Goal: Information Seeking & Learning: Learn about a topic

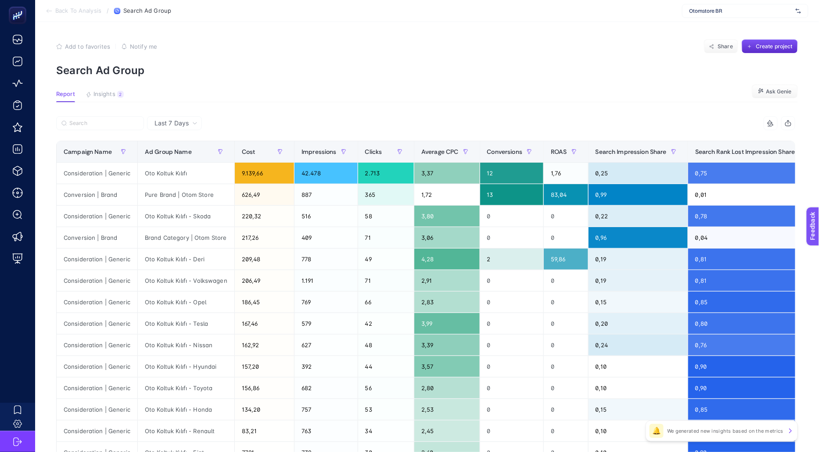
click at [704, 12] on span "Otomstore BR" at bounding box center [740, 10] width 103 height 7
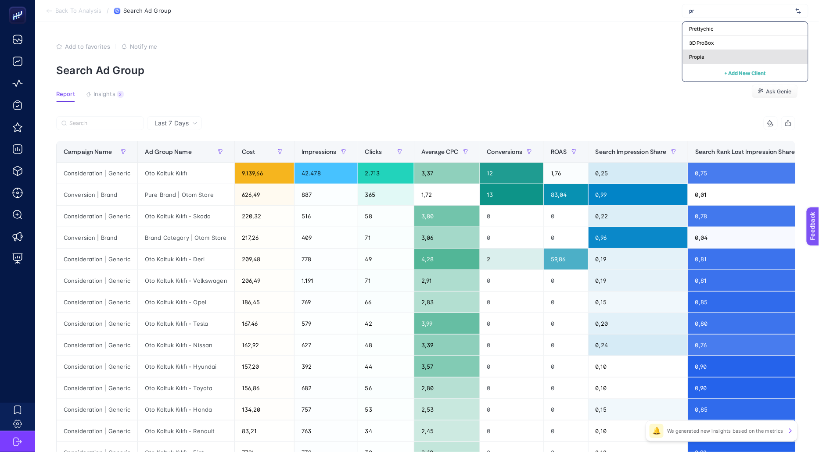
type input "pr"
click at [726, 55] on div "Propia" at bounding box center [744, 57] width 125 height 14
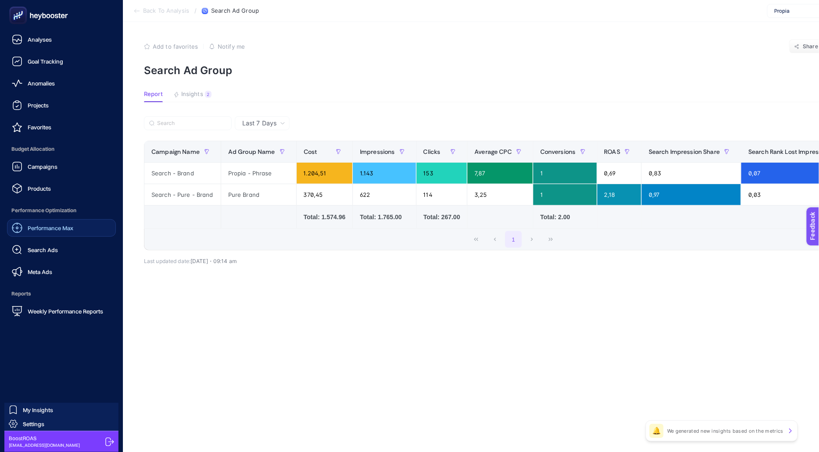
click at [79, 224] on link "Performance Max" at bounding box center [61, 228] width 109 height 18
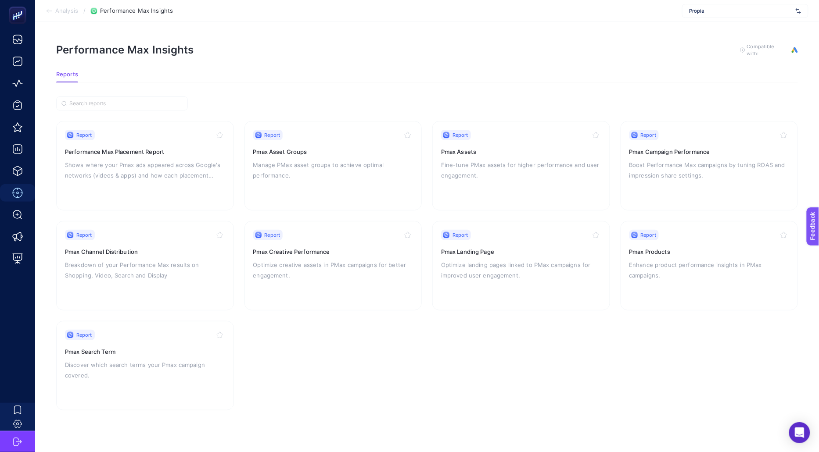
click at [367, 316] on section "Report Performance Max Placement Report Shows where your Pmax ads appeared acro…" at bounding box center [427, 266] width 742 height 290
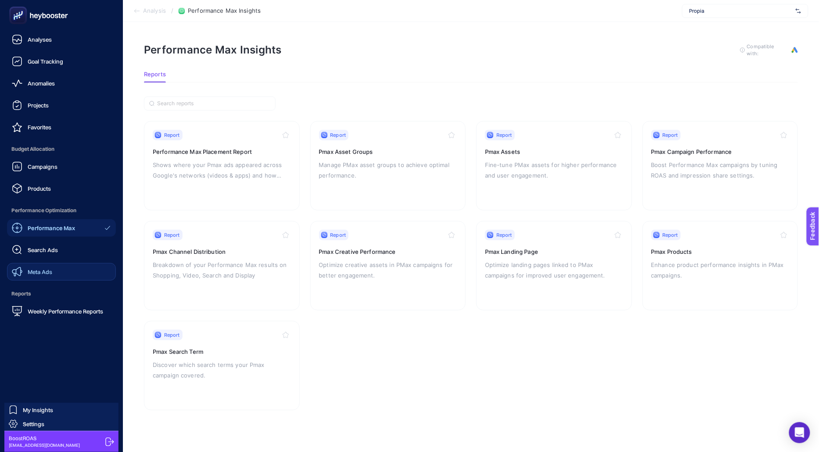
click at [49, 268] on div "Meta Ads" at bounding box center [32, 272] width 40 height 11
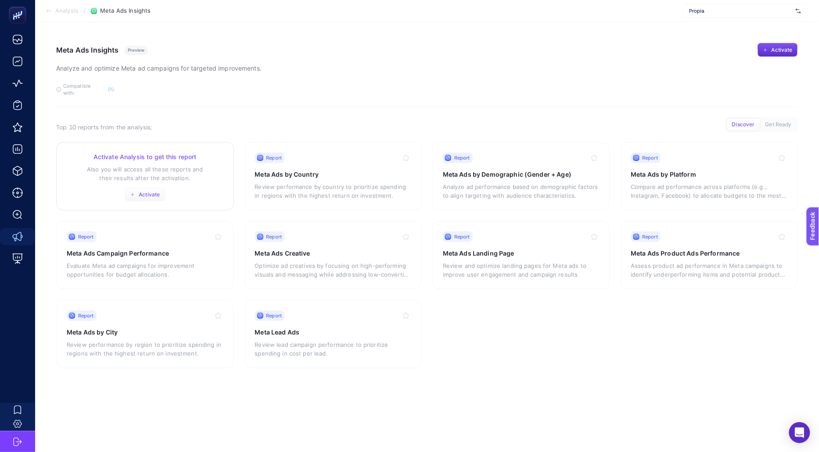
click at [153, 191] on span "Activate" at bounding box center [149, 194] width 21 height 7
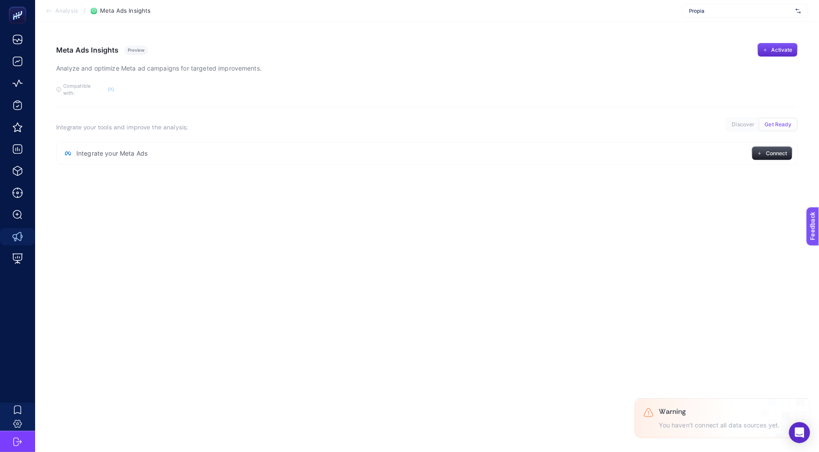
click at [69, 13] on span "Analysis" at bounding box center [66, 10] width 23 height 7
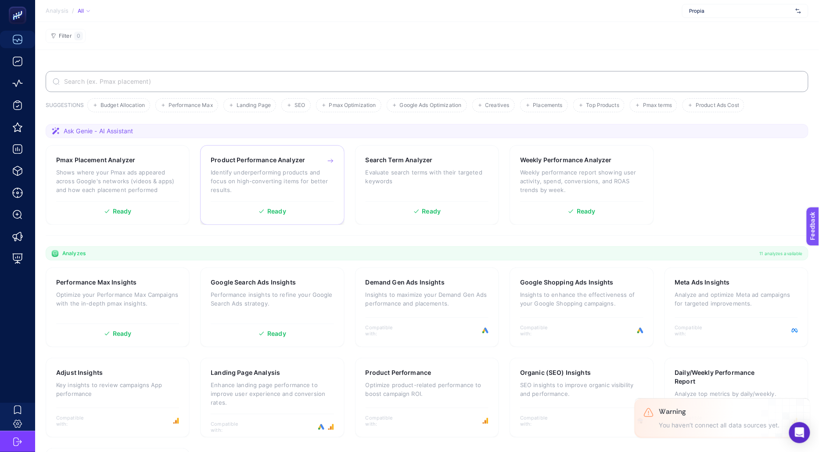
click at [313, 190] on div "Product Performance Analyzer Identify underperforming products and focus on hig…" at bounding box center [272, 179] width 123 height 46
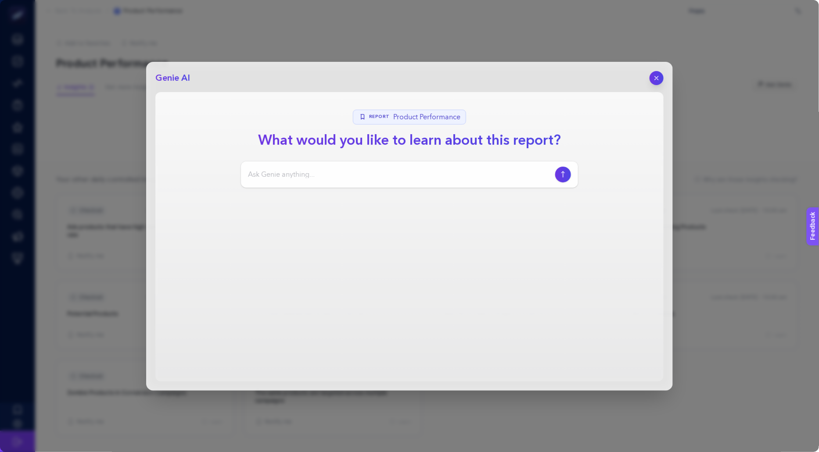
scroll to position [15, 0]
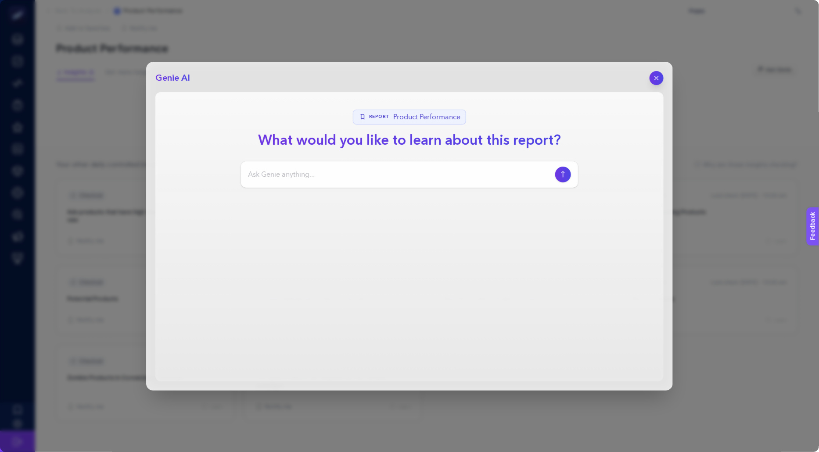
click at [414, 176] on input at bounding box center [400, 174] width 304 height 11
click at [649, 84] on header "Genie AI" at bounding box center [409, 78] width 508 height 14
click at [654, 82] on button "button" at bounding box center [656, 78] width 15 height 15
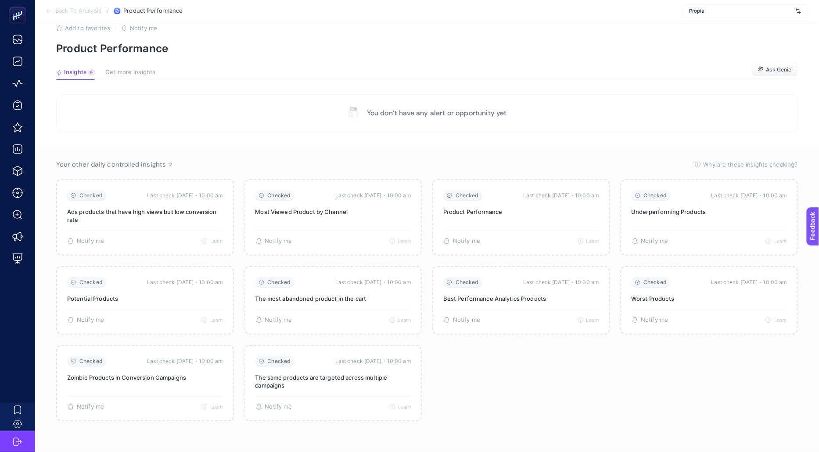
scroll to position [12, 0]
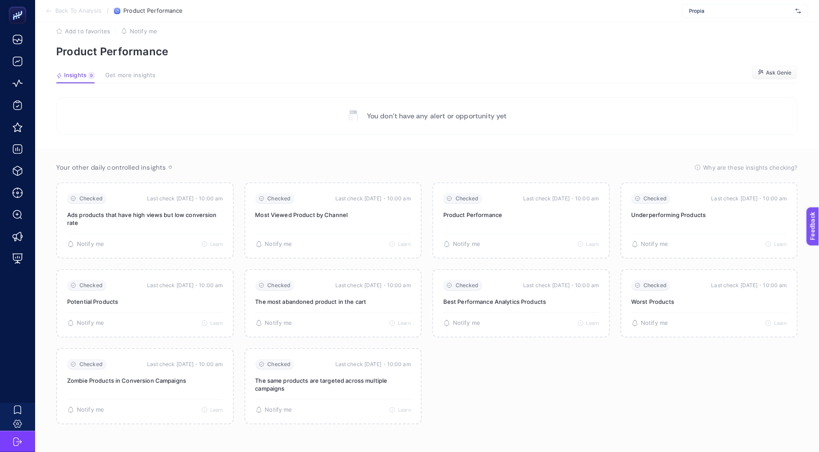
click at [129, 72] on span "Get more insights" at bounding box center [130, 75] width 50 height 7
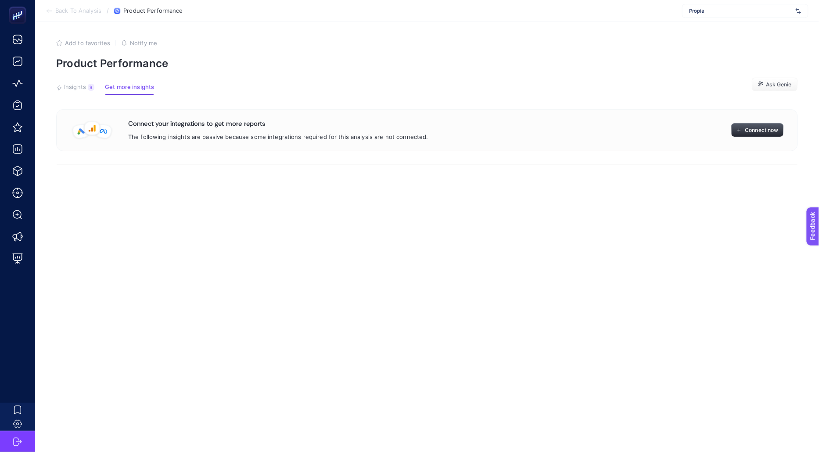
click at [752, 133] on span "Connect now" at bounding box center [761, 130] width 33 height 7
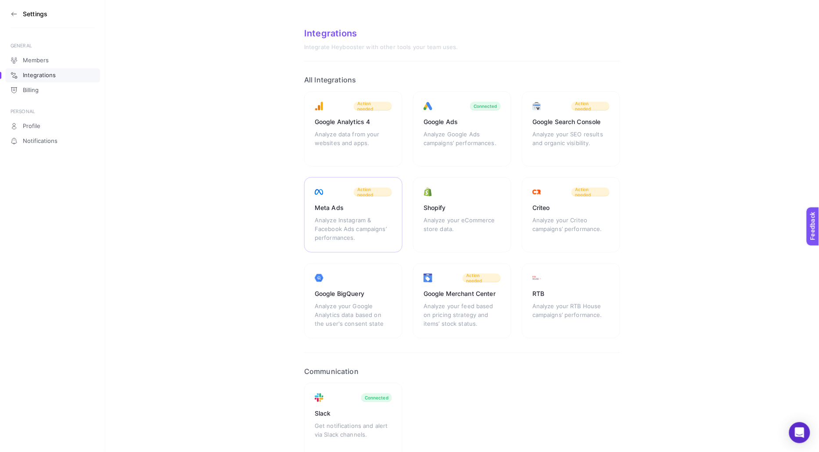
click at [356, 230] on div "Analyze Instagram & Facebook Ads campaigns’ performances." at bounding box center [353, 229] width 77 height 26
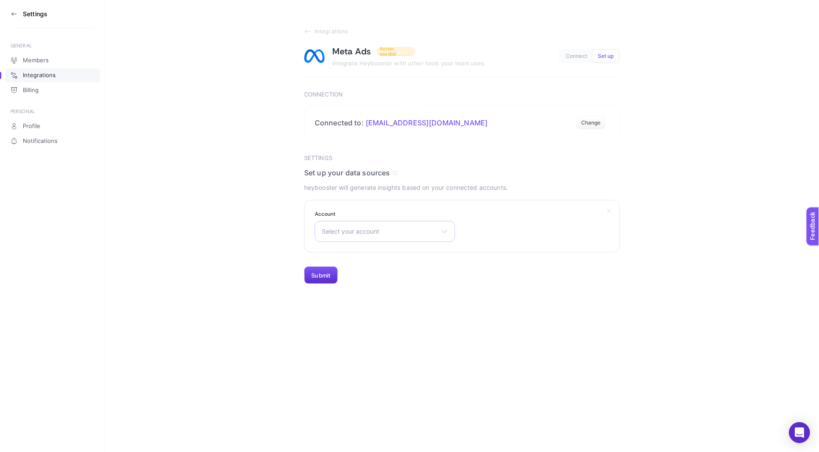
click at [350, 238] on div "Select your account Efor Reklam Hesabı HİFA ELEKTRONİK BİLİŞİM TEKSTİL SANAYİ T…" at bounding box center [385, 231] width 140 height 21
click at [352, 252] on input "text" at bounding box center [385, 253] width 140 height 18
type input "prop"
click at [360, 281] on li "Propia" at bounding box center [385, 284] width 136 height 14
click at [315, 273] on button "Submit" at bounding box center [321, 276] width 34 height 18
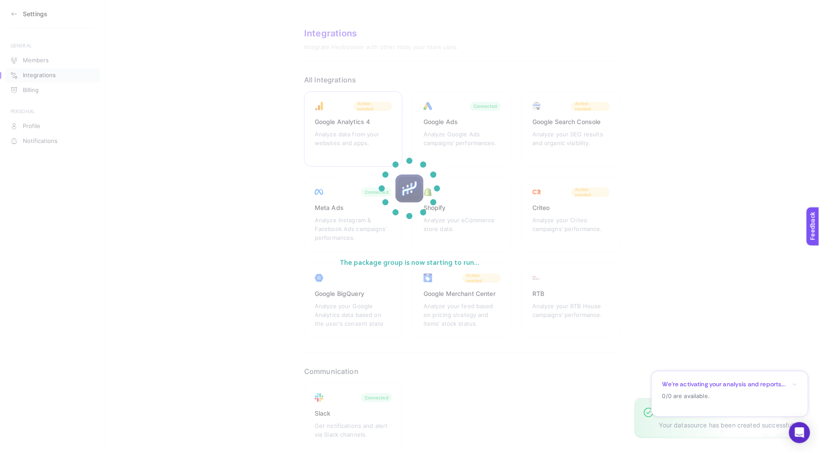
click at [373, 121] on section "The package group is now starting to run..." at bounding box center [409, 226] width 819 height 452
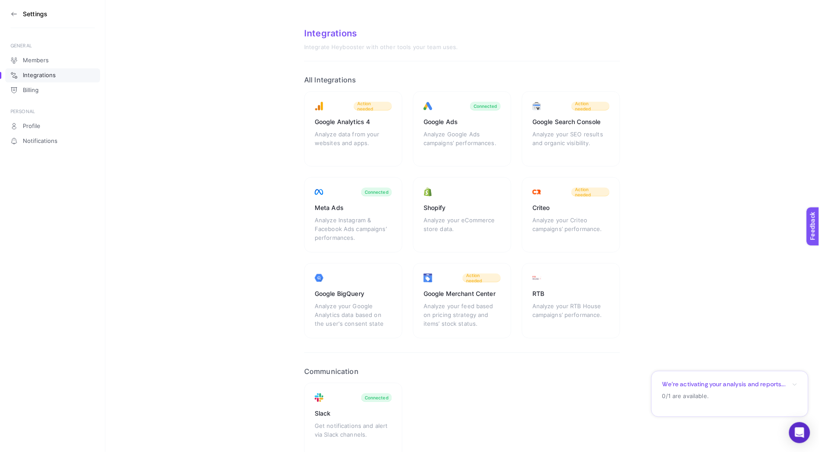
click at [335, 148] on div "Analyze data from your websites and apps." at bounding box center [353, 143] width 77 height 26
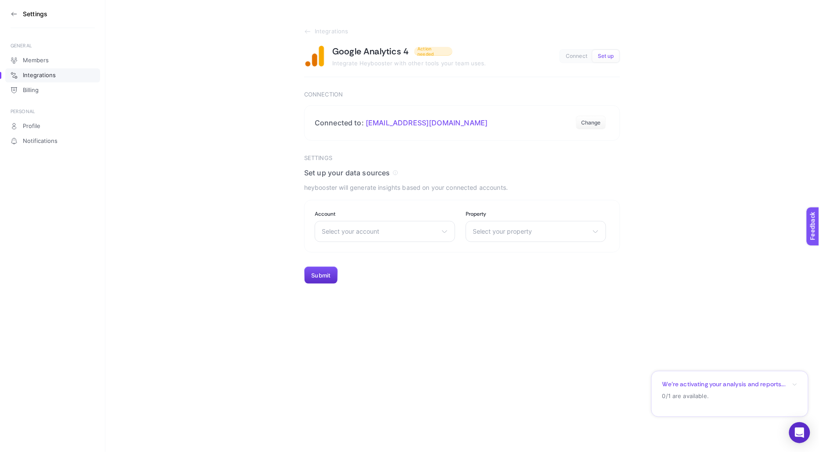
click at [349, 230] on span "Select your account" at bounding box center [380, 231] width 116 height 7
click at [356, 254] on input "text" at bounding box center [385, 253] width 140 height 18
type input "prop"
click at [370, 270] on li "Propia" at bounding box center [385, 270] width 136 height 14
click at [487, 237] on div "Select your property Propia - GA4 Propia | GA4 - Inbound" at bounding box center [536, 231] width 140 height 21
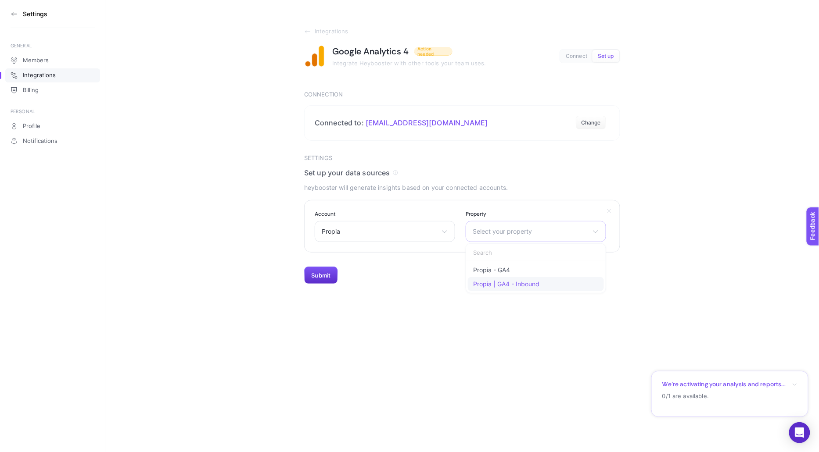
click at [493, 282] on span "Propia | GA4 - Inbound" at bounding box center [506, 284] width 66 height 7
click at [327, 279] on button "Submit" at bounding box center [321, 276] width 34 height 18
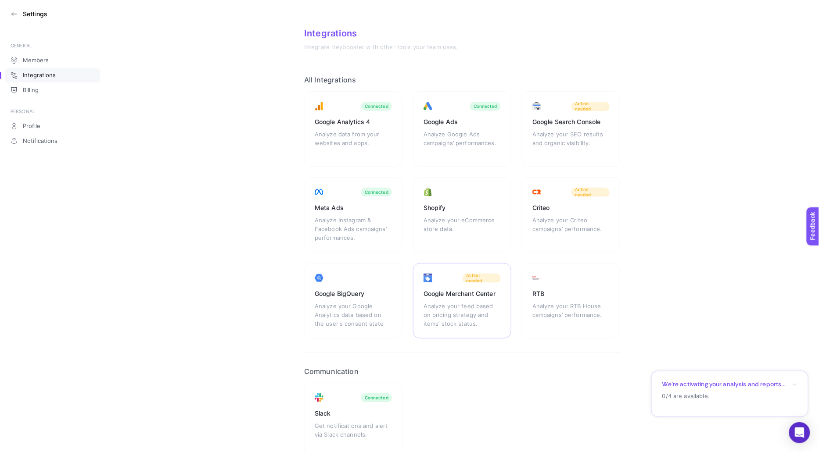
click at [458, 303] on div "Analyze your feed based on pricing strategy and items’ stock status." at bounding box center [461, 315] width 77 height 26
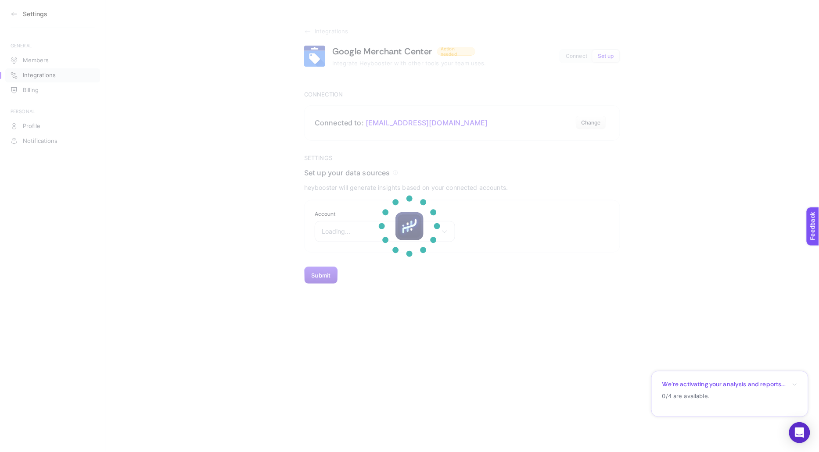
click at [394, 255] on div at bounding box center [409, 226] width 84 height 84
click at [456, 327] on section at bounding box center [409, 226] width 819 height 452
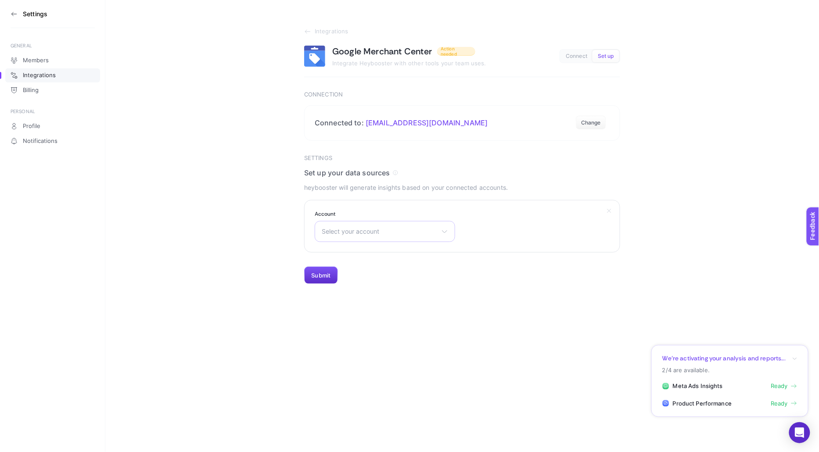
click at [377, 231] on span "Select your account" at bounding box center [380, 231] width 116 height 7
click at [379, 254] on input "text" at bounding box center [385, 253] width 140 height 18
type input "prop"
click at [380, 268] on li "Propia" at bounding box center [385, 270] width 136 height 14
click at [318, 281] on button "Submit" at bounding box center [321, 276] width 34 height 18
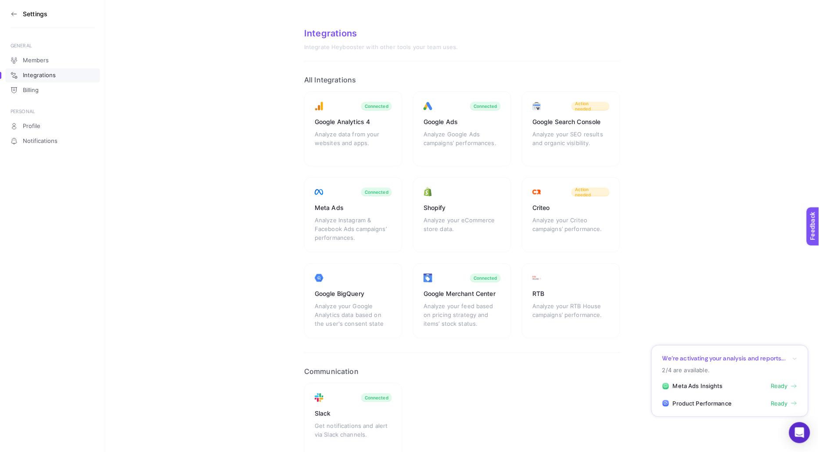
click at [17, 14] on icon at bounding box center [14, 14] width 7 height 7
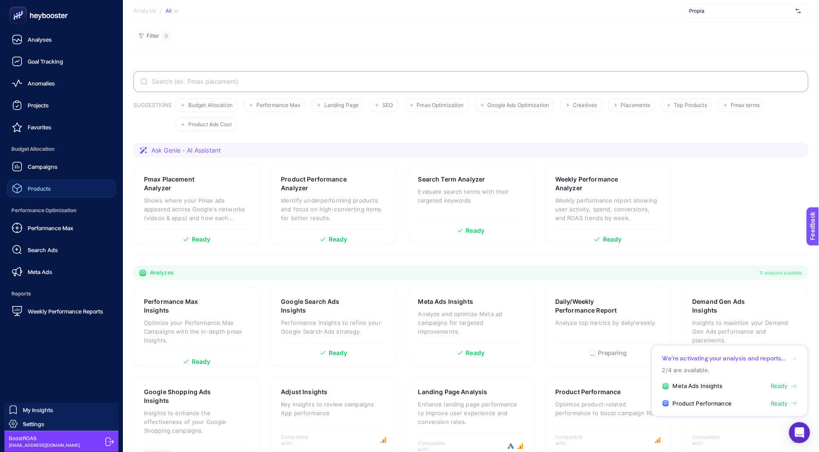
click at [65, 185] on link "Products" at bounding box center [61, 189] width 109 height 18
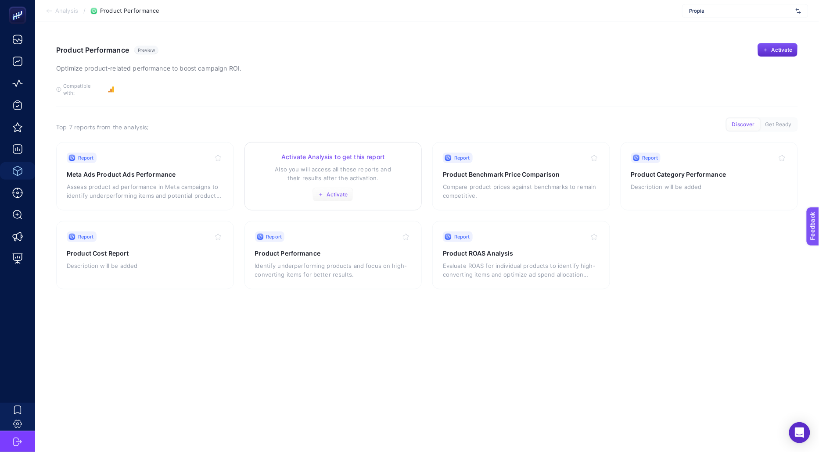
click at [337, 191] on span "Activate" at bounding box center [337, 194] width 21 height 7
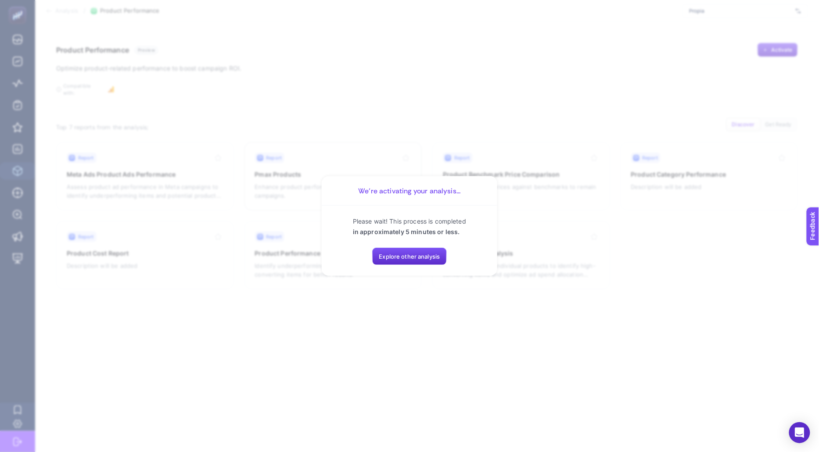
click at [505, 185] on section "We’re activating your analysis... Please wait! This process is completed in app…" at bounding box center [409, 226] width 819 height 452
click at [396, 253] on span "Explore other analysis" at bounding box center [409, 256] width 61 height 7
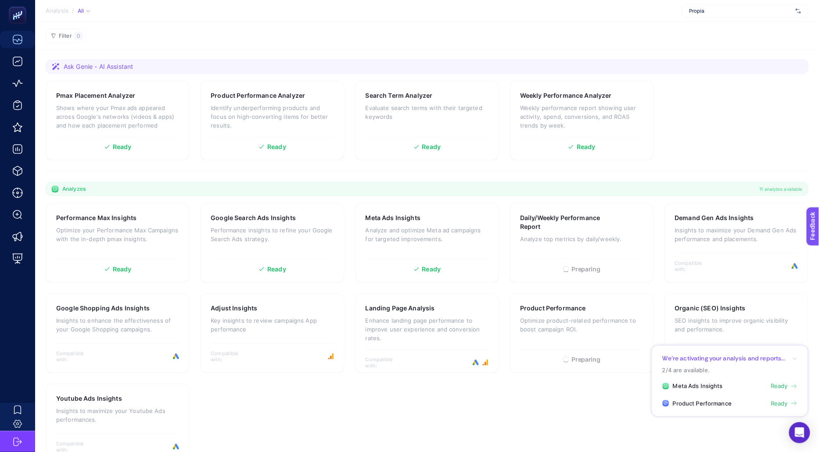
scroll to position [86, 0]
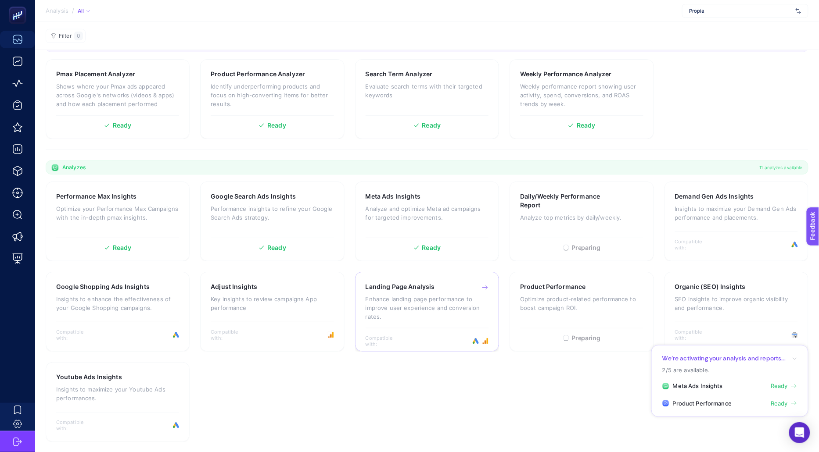
click at [435, 308] on p "Enhance landing page performance to improve user experience and conversion rate…" at bounding box center [427, 308] width 123 height 26
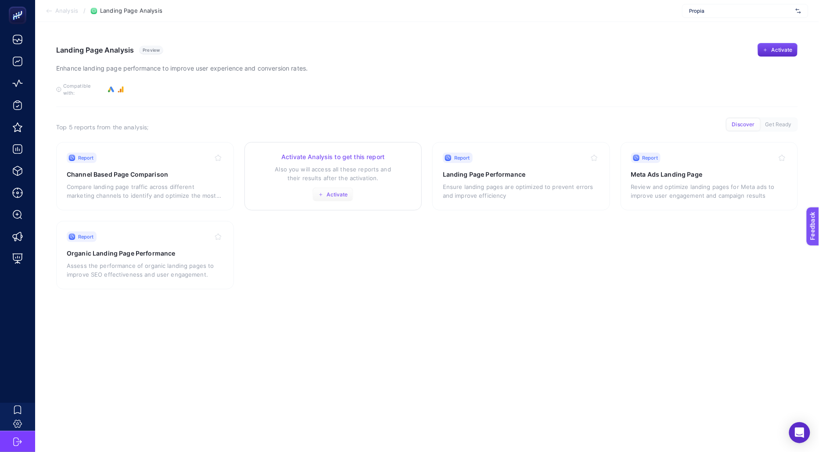
click at [330, 191] on span "Activate" at bounding box center [337, 194] width 21 height 7
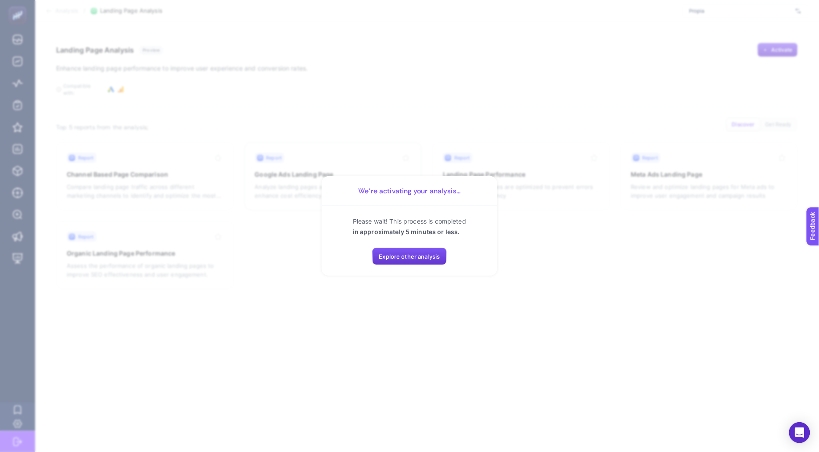
click at [405, 254] on span "Explore other analysis" at bounding box center [409, 256] width 61 height 7
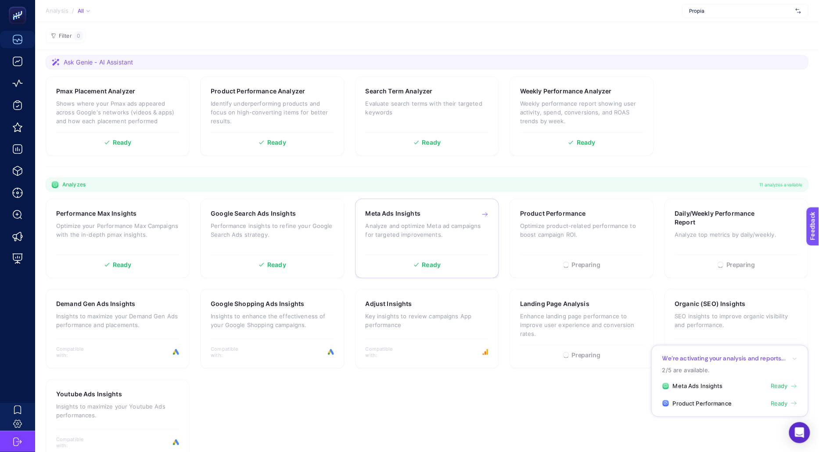
scroll to position [86, 0]
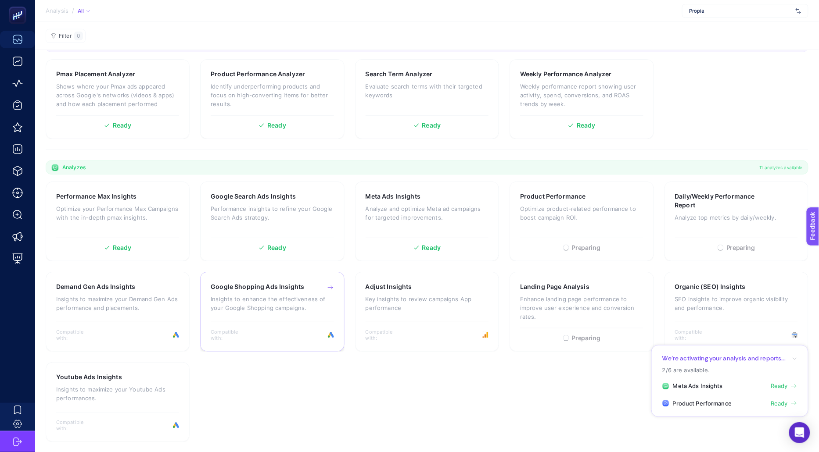
click at [238, 315] on div "Google Shopping Ads Insights Insights to enhance the effectiveness of your Goog…" at bounding box center [272, 302] width 123 height 38
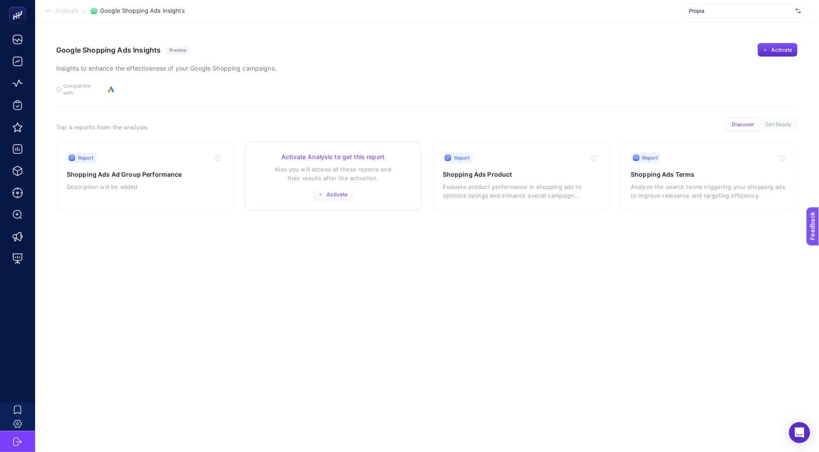
click at [332, 191] on span "Activate" at bounding box center [337, 194] width 21 height 7
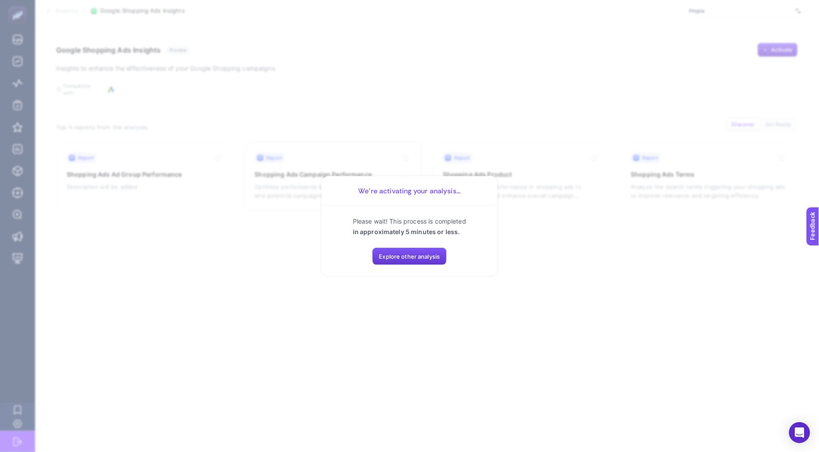
click at [416, 258] on span "Explore other analysis" at bounding box center [409, 256] width 61 height 7
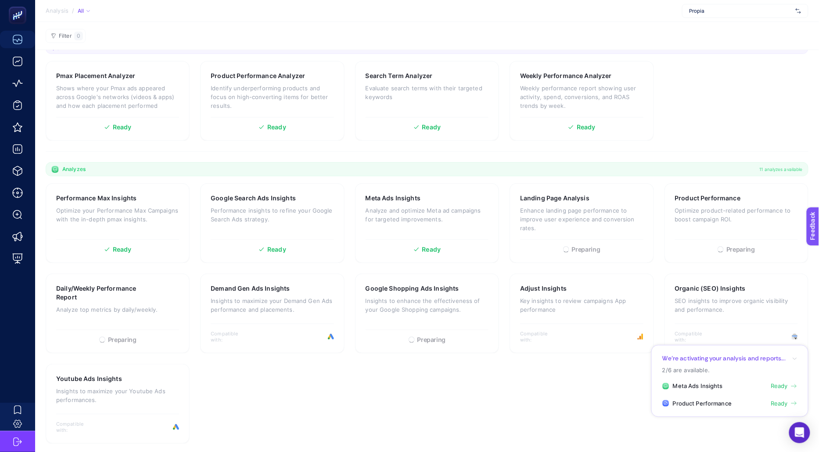
scroll to position [86, 0]
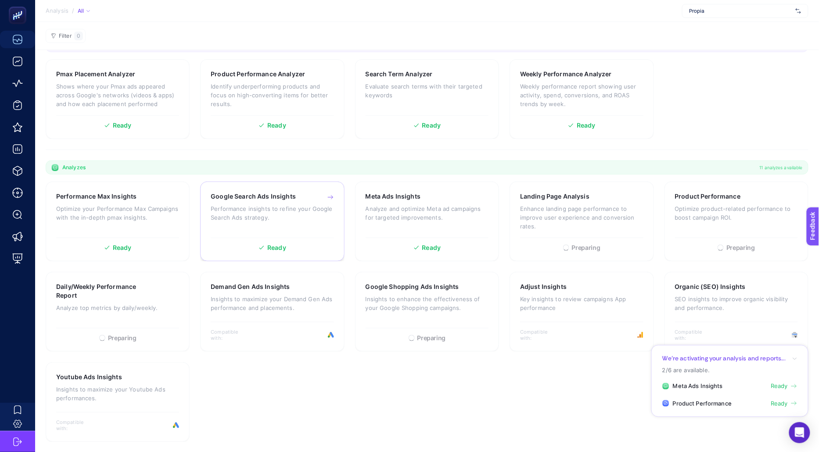
click at [301, 225] on div "Google Search Ads Insights Performance insights to refine your Google Search Ad…" at bounding box center [272, 212] width 123 height 41
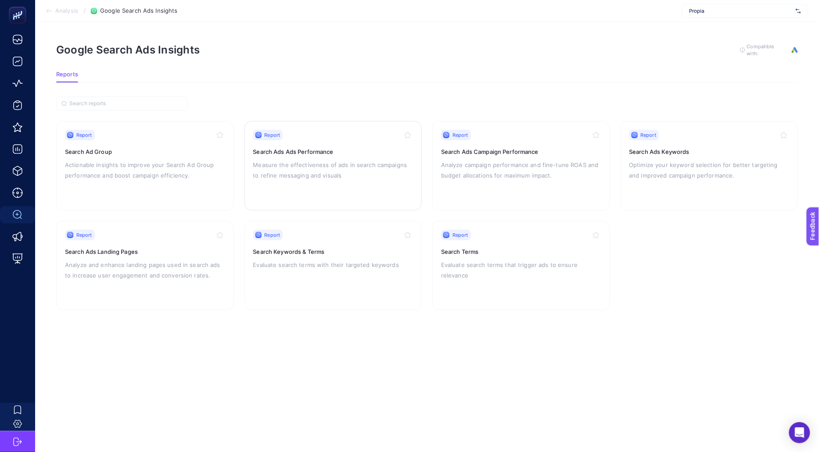
click at [286, 176] on p "Measure the effectiveness of ads in search campaigns to refine messaging and vi…" at bounding box center [333, 170] width 160 height 21
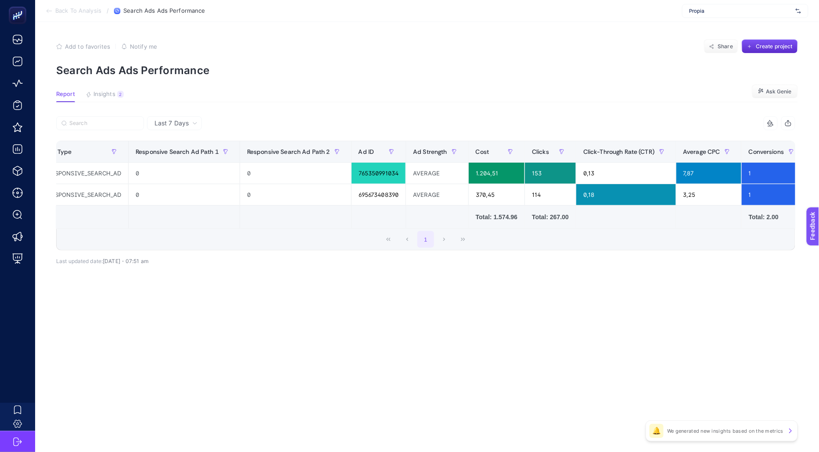
scroll to position [0, 211]
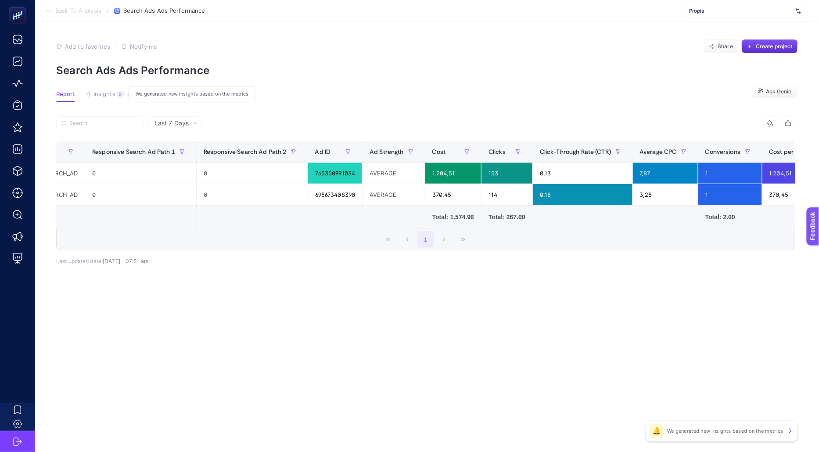
click at [111, 94] on span "Insights" at bounding box center [104, 94] width 22 height 7
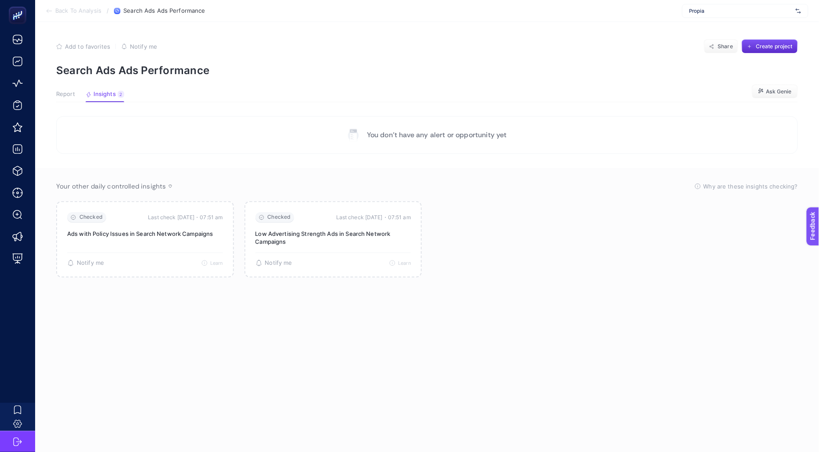
click at [69, 94] on span "Report" at bounding box center [65, 94] width 19 height 7
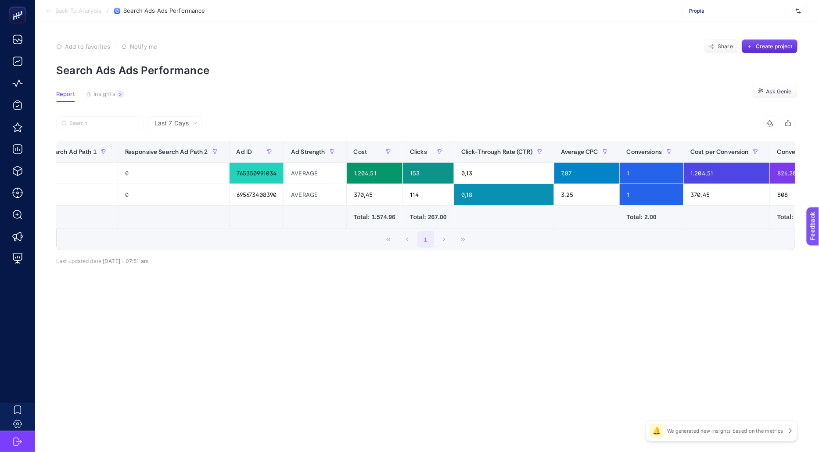
scroll to position [0, 425]
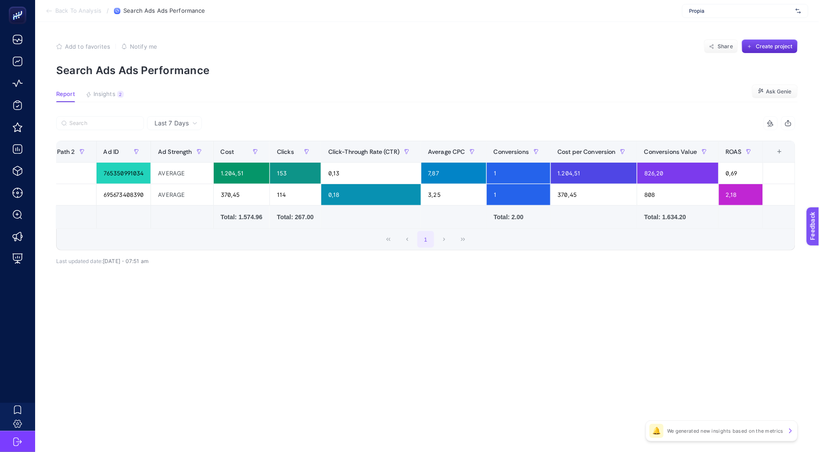
click at [561, 93] on section "Report Insights 2 We generated new insights based on the metrics Ask Genie" at bounding box center [427, 96] width 742 height 11
click at [756, 7] on span "Propia" at bounding box center [740, 10] width 103 height 7
type input "garba"
click at [736, 32] on div "Garbalia" at bounding box center [744, 29] width 125 height 14
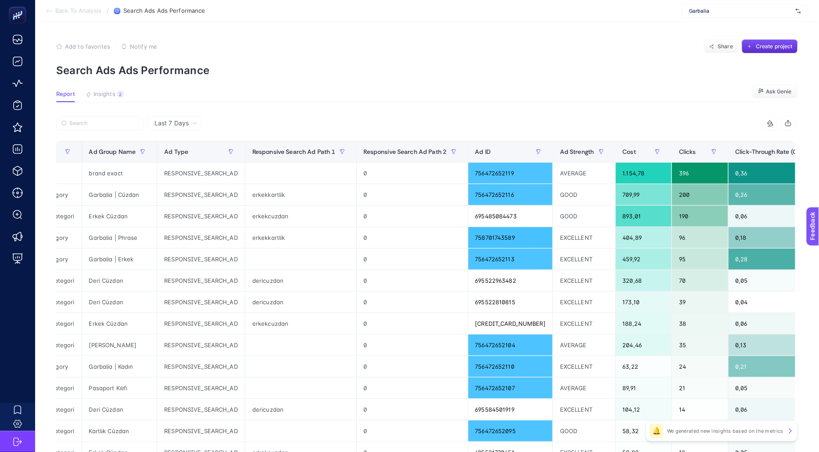
scroll to position [0, 0]
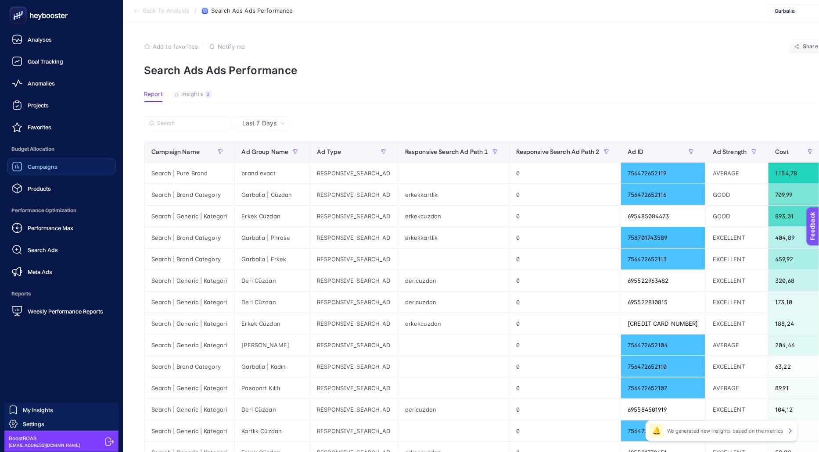
click at [39, 165] on span "Campaigns" at bounding box center [43, 166] width 30 height 7
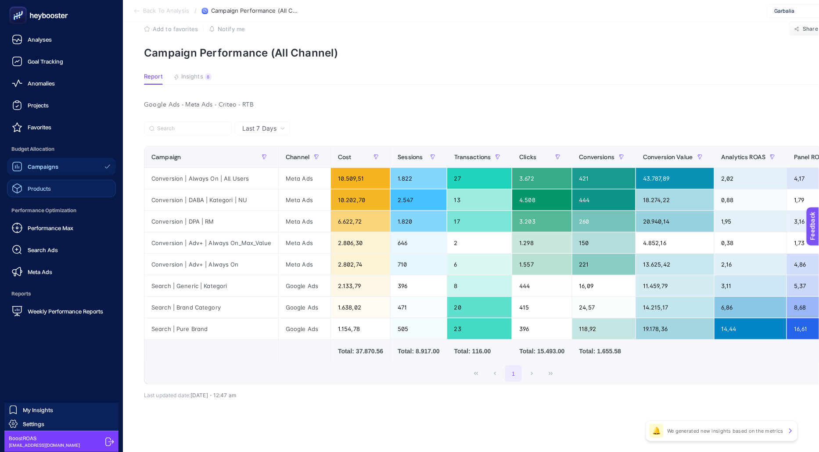
click at [32, 190] on span "Products" at bounding box center [39, 188] width 23 height 7
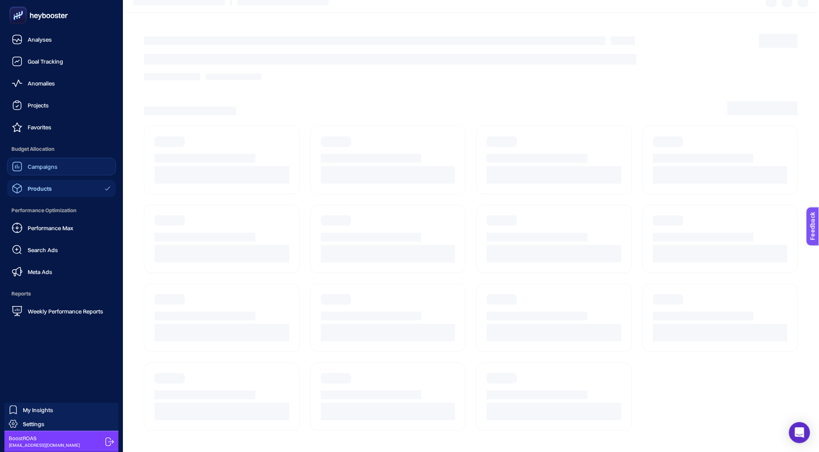
scroll to position [9, 0]
click at [32, 190] on span "Products" at bounding box center [40, 188] width 24 height 7
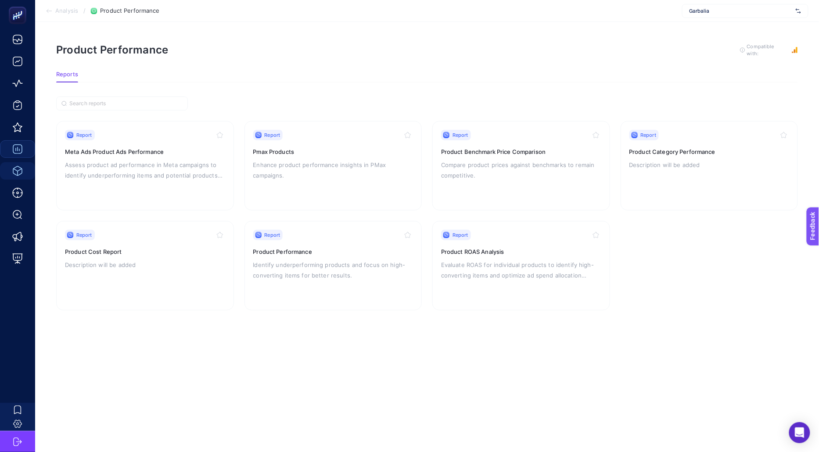
scroll to position [0, 0]
click at [137, 178] on p "Assess product ad performance in Meta campaigns to identify underperforming ite…" at bounding box center [145, 170] width 160 height 21
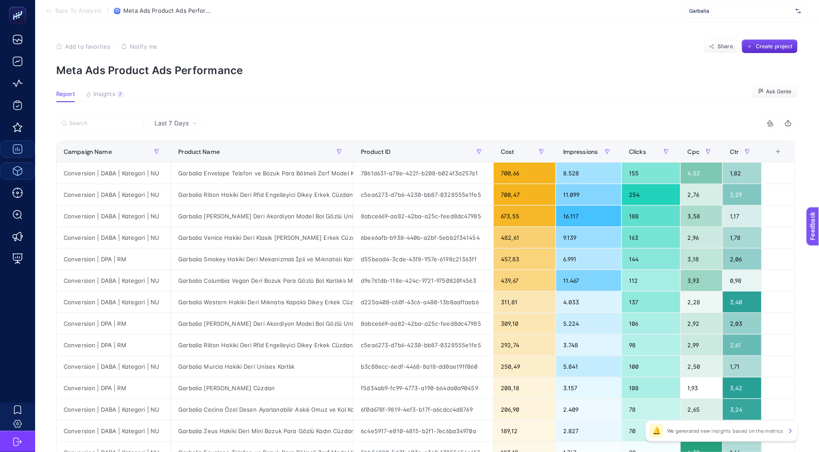
click at [84, 14] on section "Back To Analysis / Meta Ads Product Ads Performance Garbalia" at bounding box center [427, 11] width 784 height 22
click at [83, 11] on span "Back To Analysis" at bounding box center [78, 10] width 46 height 7
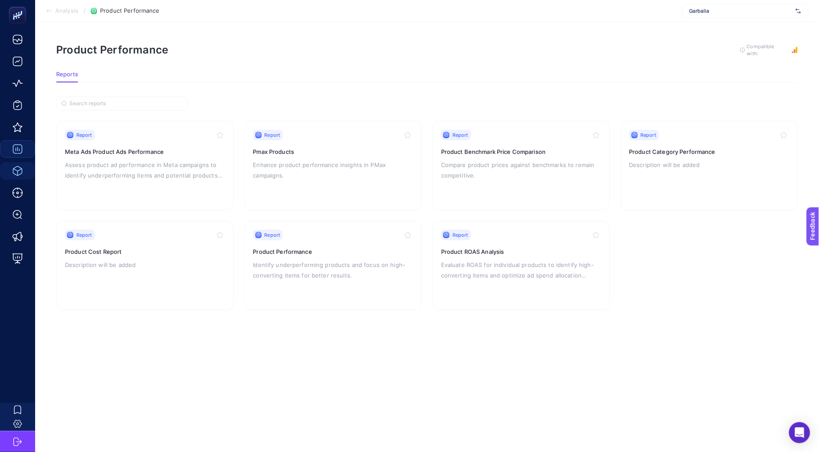
click at [750, 290] on section "Report Meta Ads Product Ads Performance Assess product ad performance in Meta c…" at bounding box center [427, 216] width 742 height 190
click at [527, 255] on div "Report Product ROAS Analysis Evaluate ROAS for individual products to identify …" at bounding box center [521, 266] width 160 height 72
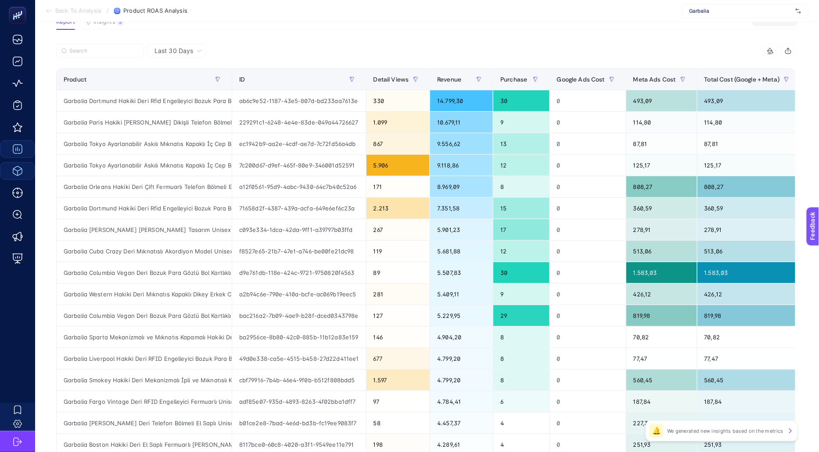
scroll to position [74, 0]
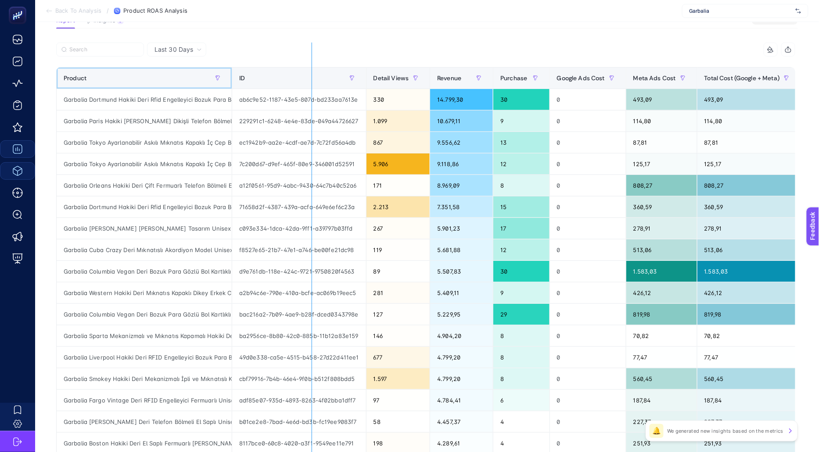
drag, startPoint x: 229, startPoint y: 78, endPoint x: 312, endPoint y: 81, distance: 82.1
click at [312, 81] on div "7 items selected Product ID Detail Views Revenue Purchase Google Ads Cost Meta …" at bounding box center [425, 303] width 739 height 521
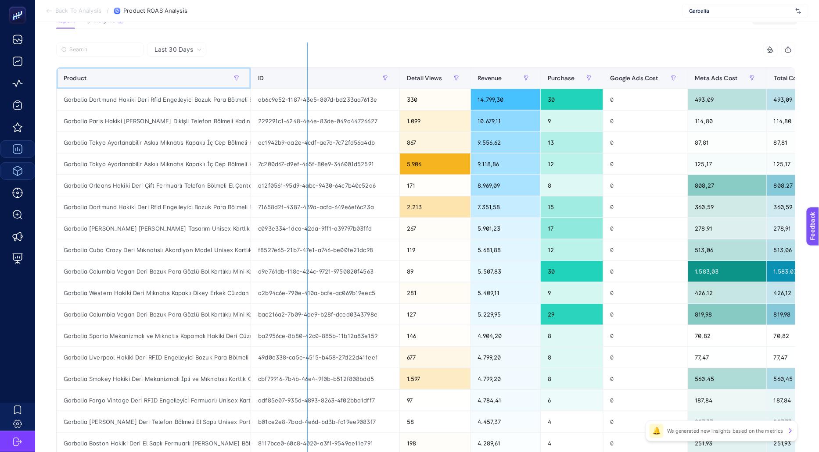
drag, startPoint x: 247, startPoint y: 75, endPoint x: 318, endPoint y: 76, distance: 70.2
click at [318, 76] on div "7 items selected Product ID Detail Views Revenue Purchase Google Ads Cost Meta …" at bounding box center [425, 303] width 739 height 521
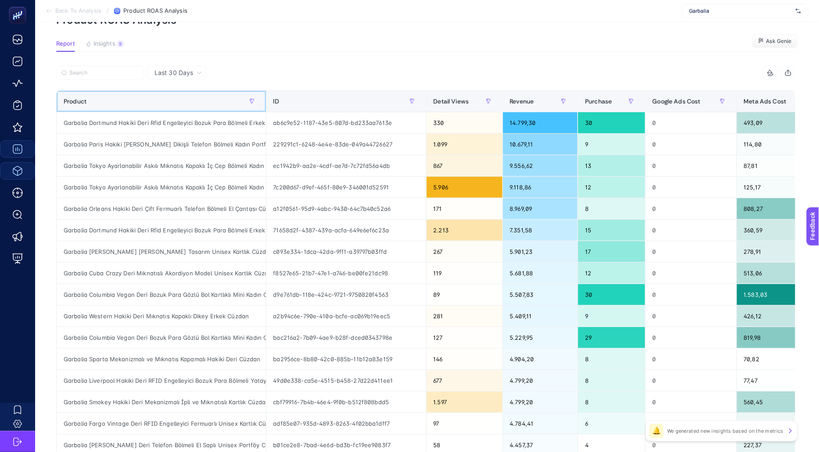
scroll to position [0, 0]
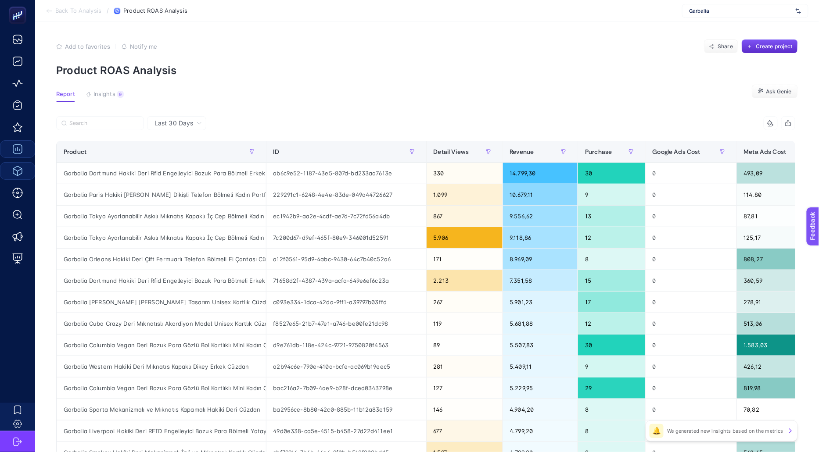
click at [149, 120] on div "Last 30 Days" at bounding box center [176, 123] width 59 height 14
click at [260, 120] on div at bounding box center [240, 125] width 369 height 19
click at [613, 103] on article "Add to favorites false Notify me Share Create project Product ROAS Analysis Rep…" at bounding box center [427, 365] width 784 height 686
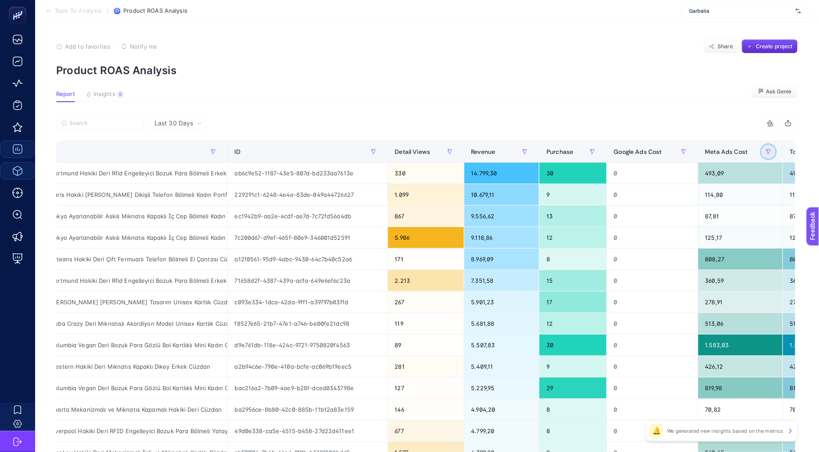
click at [769, 151] on icon "button" at bounding box center [768, 151] width 5 height 5
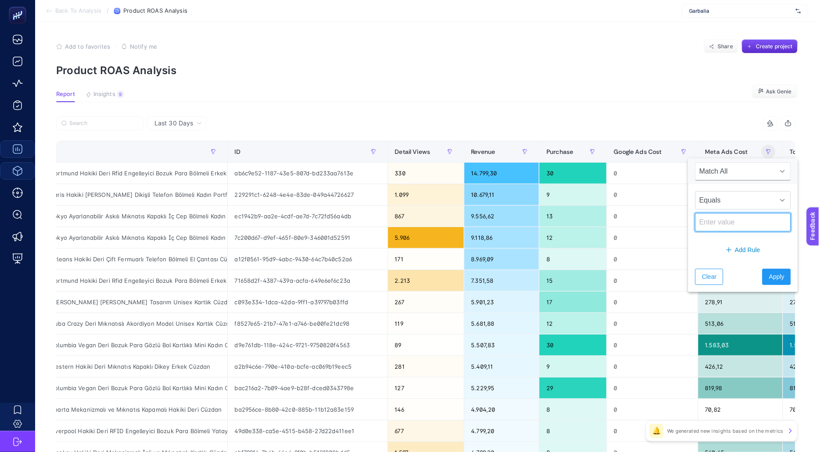
click at [717, 223] on input at bounding box center [743, 222] width 96 height 18
type input "0"
click at [771, 280] on button "Apply" at bounding box center [776, 277] width 29 height 16
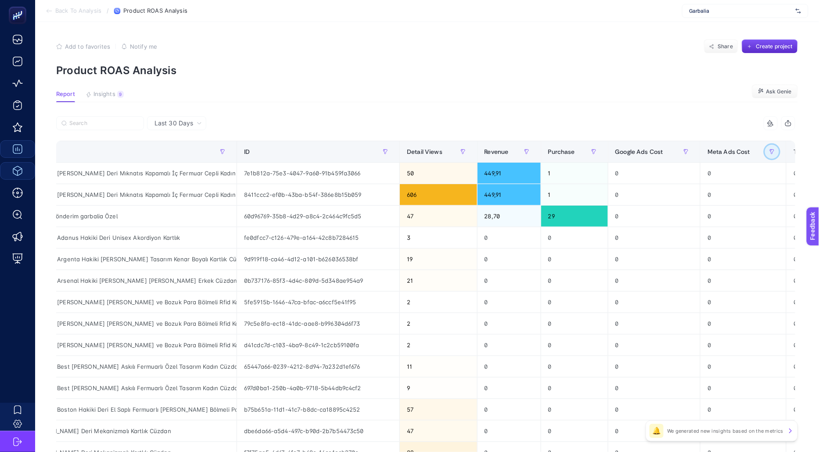
scroll to position [0, 124]
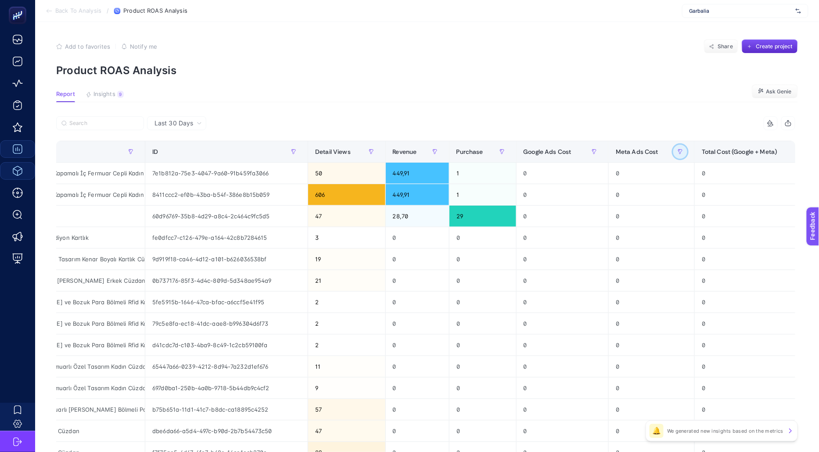
click at [678, 154] on icon "button" at bounding box center [679, 151] width 5 height 5
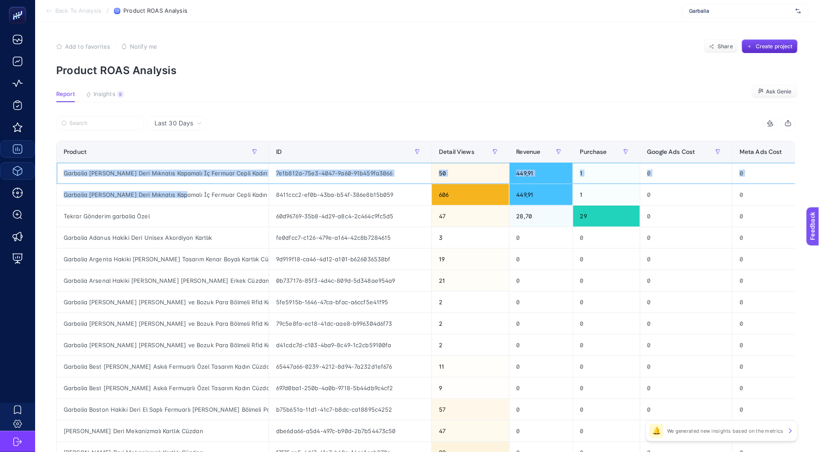
drag, startPoint x: 179, startPoint y: 168, endPoint x: 180, endPoint y: 196, distance: 27.3
click at [180, 196] on tbody "Garbalia [PERSON_NAME] Deri Mıknatıs Kapamalı İç Fermuar Cepli Kadın Omuz ve Ko…" at bounding box center [547, 378] width 980 height 430
click at [180, 195] on div "Garbalia [PERSON_NAME] Deri Mıknatıs Kapamalı İç Fermuar Cepli Kadın Omuz ve Ko…" at bounding box center [163, 194] width 212 height 21
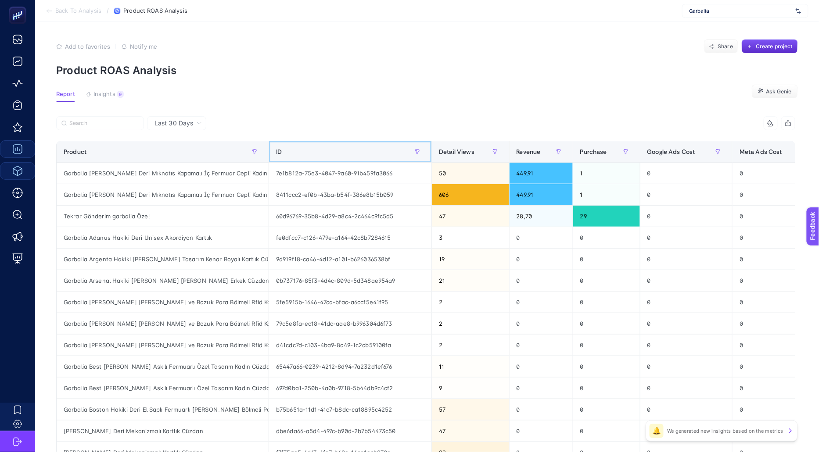
click at [268, 155] on tr "Product ID Detail Views Revenue Purchase Google Ads Cost Meta Ads Cost Total Co…" at bounding box center [547, 152] width 980 height 22
drag, startPoint x: 268, startPoint y: 155, endPoint x: 310, endPoint y: 158, distance: 42.7
click at [310, 158] on div "7 items selected Product ID Detail Views Revenue Purchase Google Ads Cost Meta …" at bounding box center [425, 376] width 739 height 521
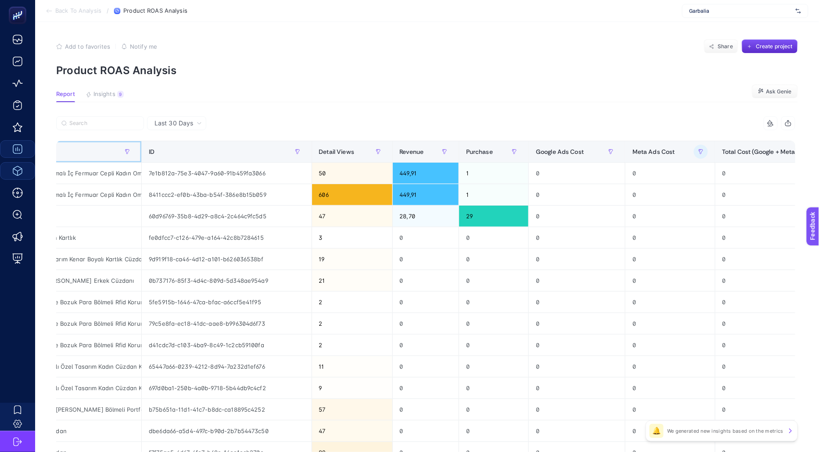
scroll to position [0, 182]
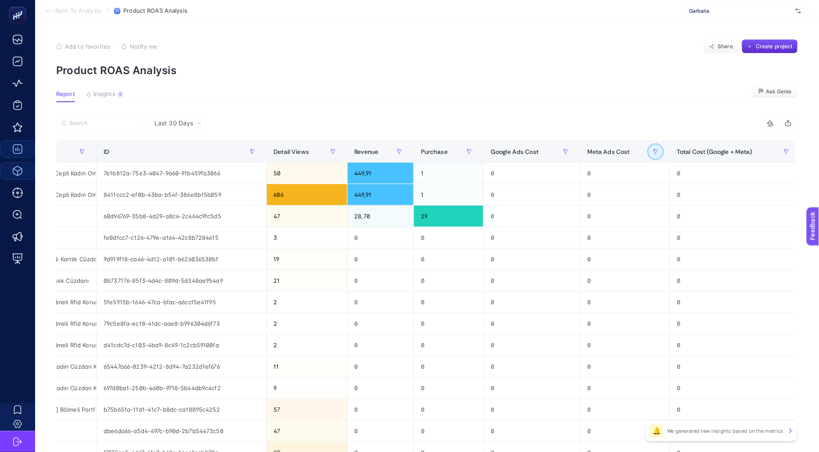
click at [655, 151] on icon "button" at bounding box center [655, 151] width 5 height 5
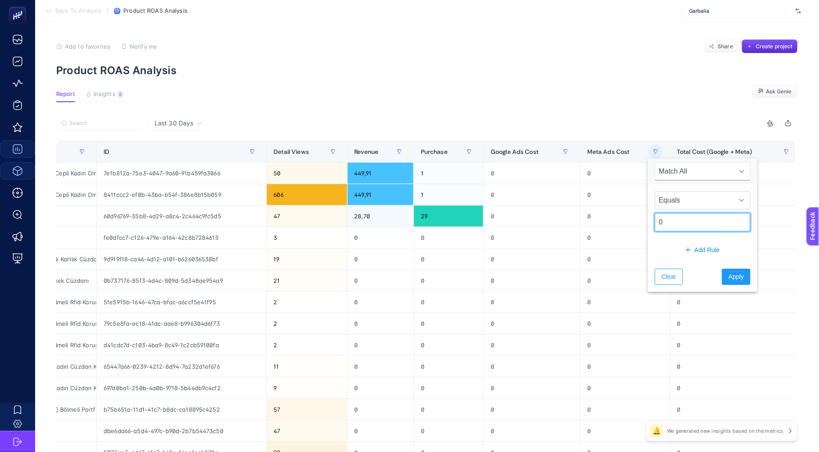
click at [687, 217] on input "0" at bounding box center [703, 222] width 96 height 18
click at [676, 276] on button "Clear" at bounding box center [669, 277] width 28 height 16
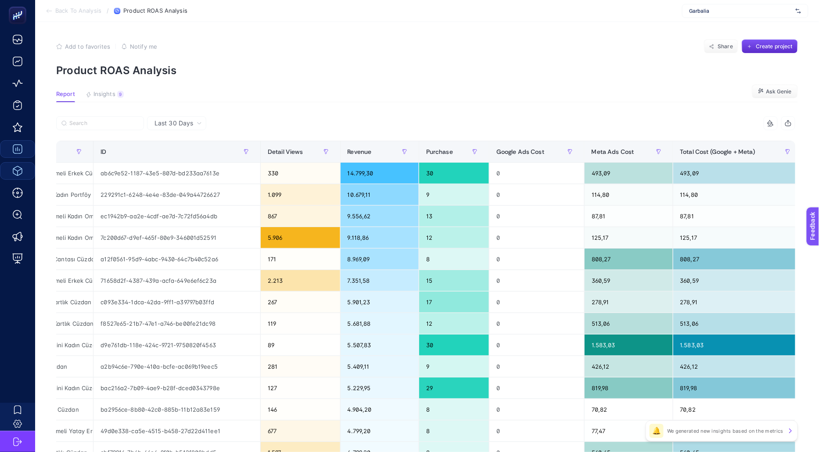
click at [591, 100] on section "Report Insights 9 We generated new insights based on the metrics Ask Genie" at bounding box center [427, 96] width 742 height 11
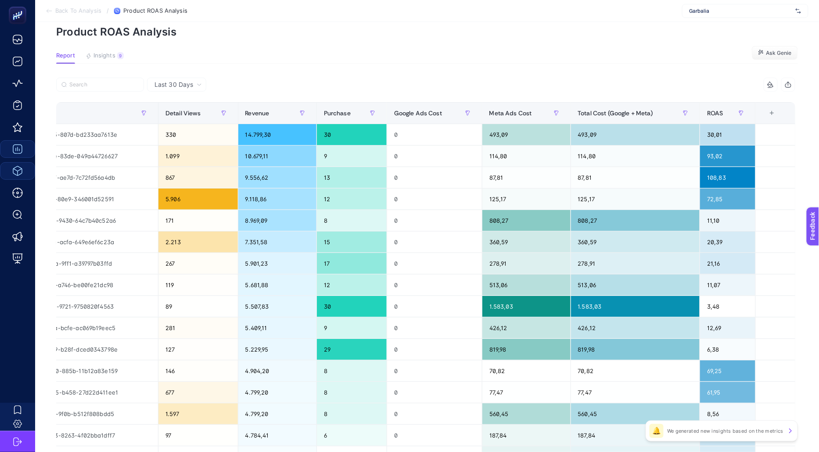
scroll to position [0, 0]
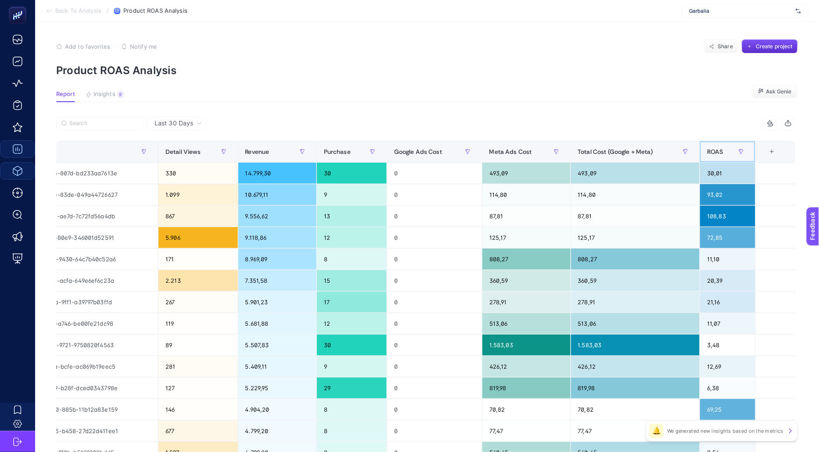
click at [712, 150] on span "ROAS" at bounding box center [715, 151] width 16 height 7
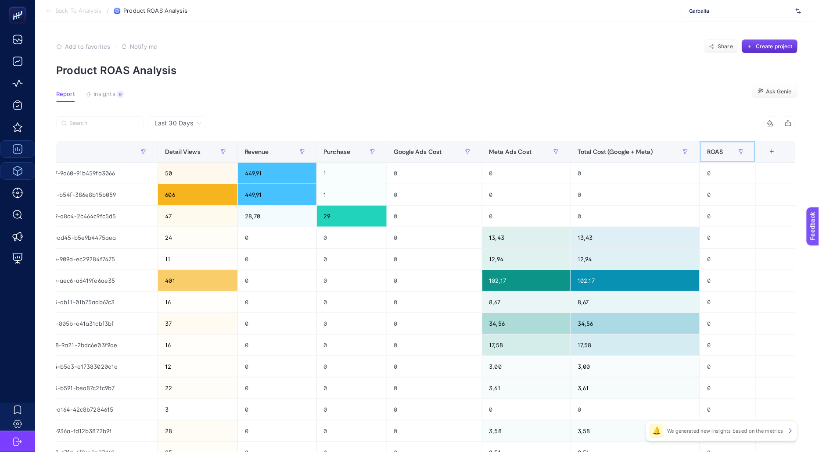
click at [712, 150] on span "ROAS" at bounding box center [715, 151] width 16 height 7
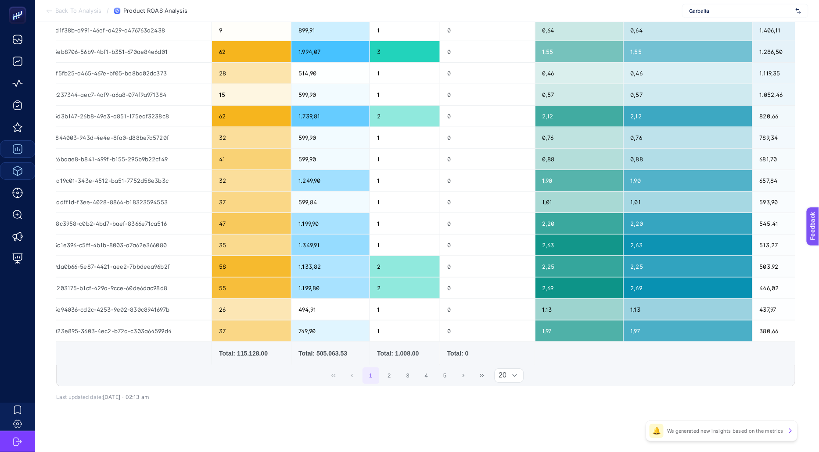
scroll to position [0, 240]
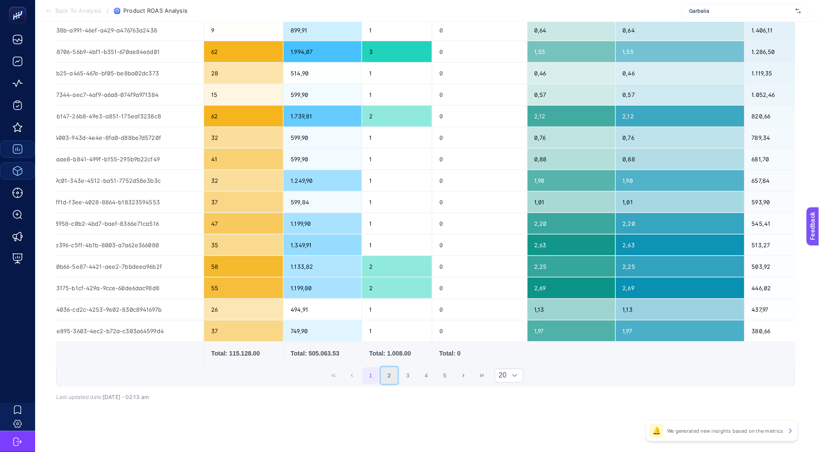
click at [391, 372] on button "2" at bounding box center [389, 376] width 17 height 17
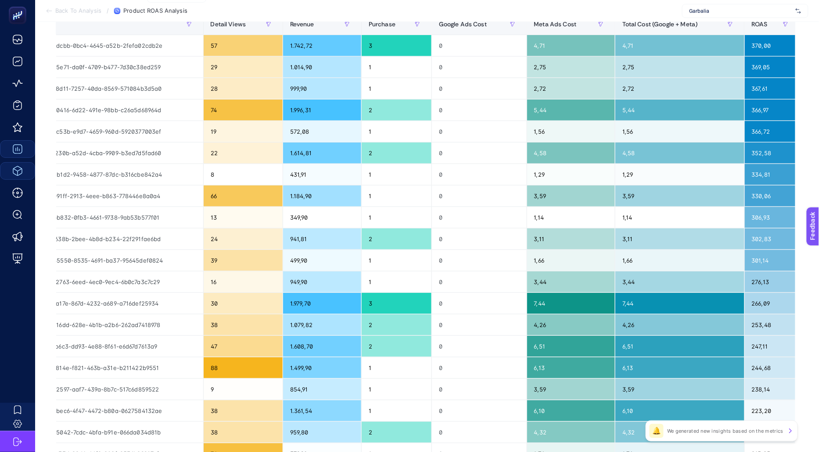
scroll to position [67, 0]
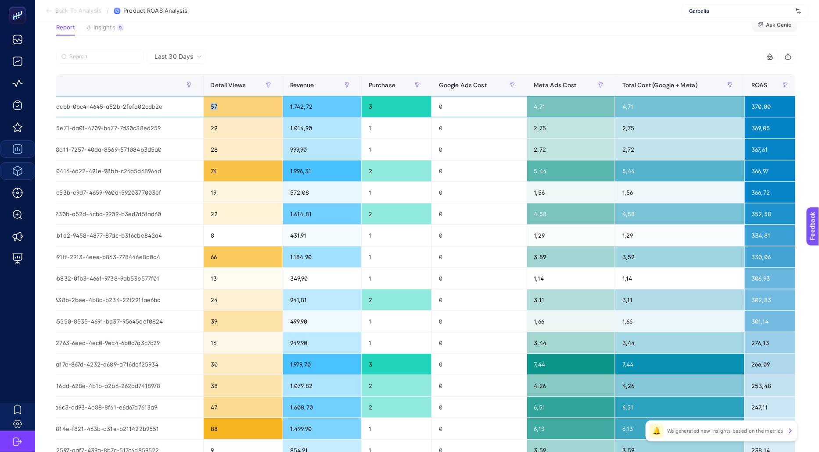
drag, startPoint x: 204, startPoint y: 106, endPoint x: 237, endPoint y: 109, distance: 33.0
click at [237, 109] on div "57" at bounding box center [243, 106] width 79 height 21
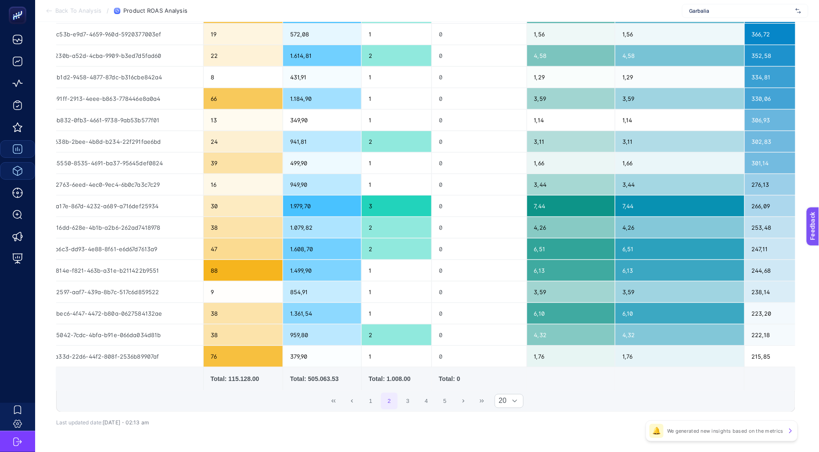
scroll to position [251, 0]
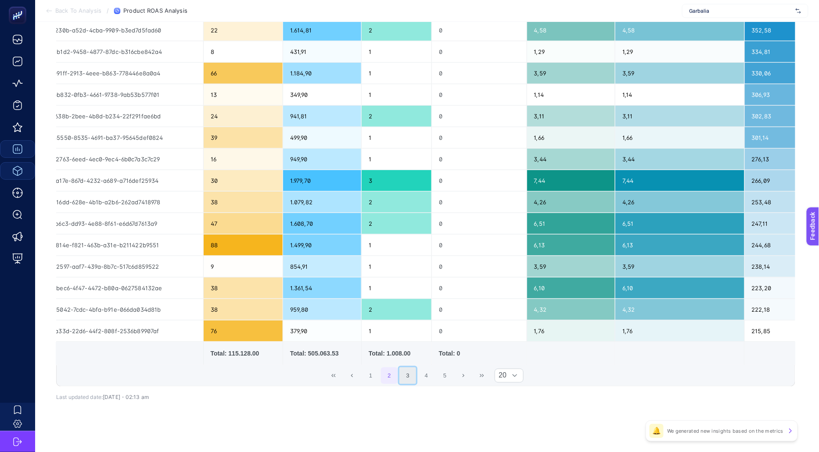
click at [402, 369] on button "3" at bounding box center [407, 376] width 17 height 17
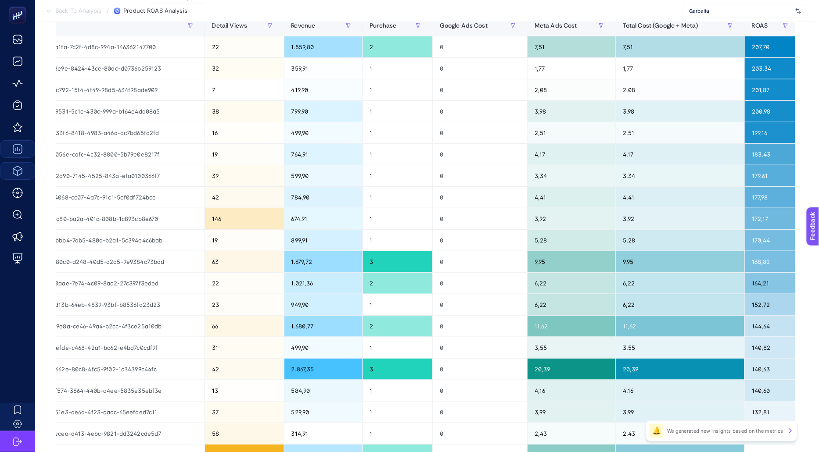
scroll to position [0, 0]
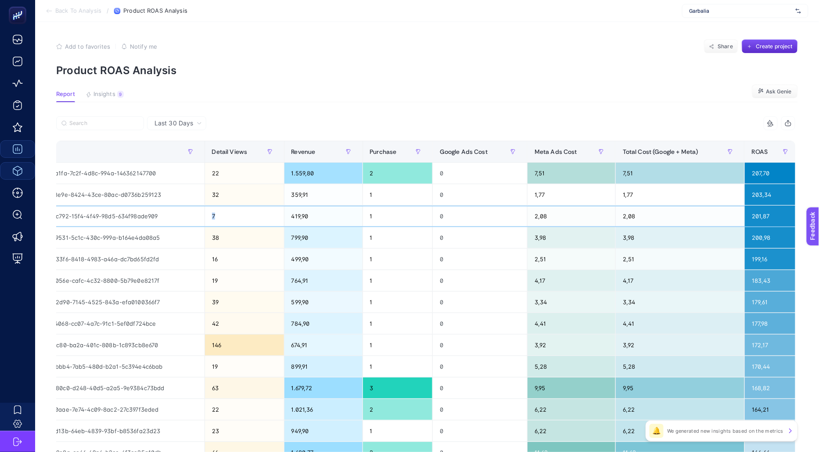
drag, startPoint x: 210, startPoint y: 212, endPoint x: 224, endPoint y: 212, distance: 13.6
click at [224, 212] on div "7" at bounding box center [244, 216] width 79 height 21
drag, startPoint x: 399, startPoint y: 214, endPoint x: 350, endPoint y: 214, distance: 49.6
click at [350, 335] on tr "Garbalia Fonte Orijinal Askılı Bambu Kilitli Mini Kadın Omuz Çantası 272bc792-1…" at bounding box center [328, 346] width 1023 height 22
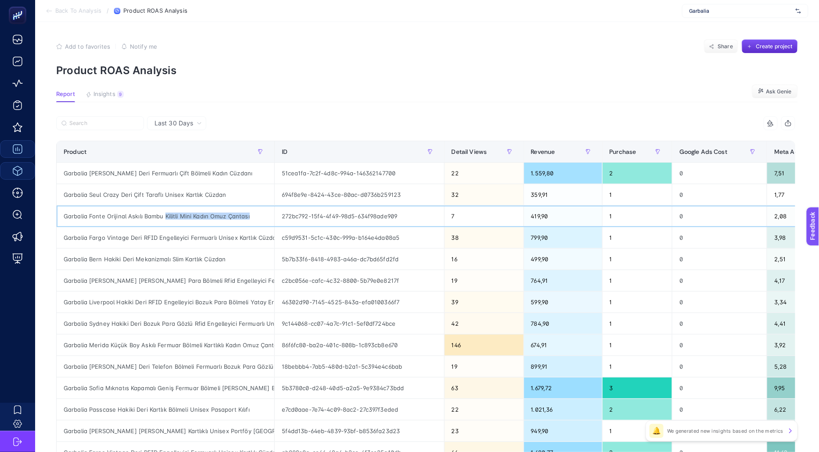
drag, startPoint x: 165, startPoint y: 216, endPoint x: 264, endPoint y: 216, distance: 98.3
click at [264, 216] on div "Garbalia Fonte Orijinal Askılı Bambu Kilitli Mini Kadın Omuz Çantası" at bounding box center [166, 216] width 218 height 21
click at [262, 216] on div "Garbalia Fonte Orijinal Askılı Bambu Kilitli Mini Kadın Omuz Çantası" at bounding box center [166, 216] width 218 height 21
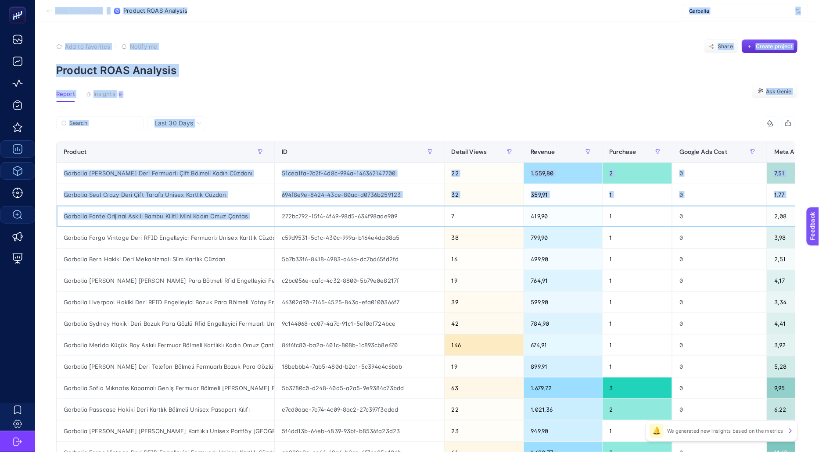
click at [26, 214] on div "Back To Analysis / Product ROAS Analysis Garbalia Add to favorites false Notify…" at bounding box center [409, 354] width 819 height 708
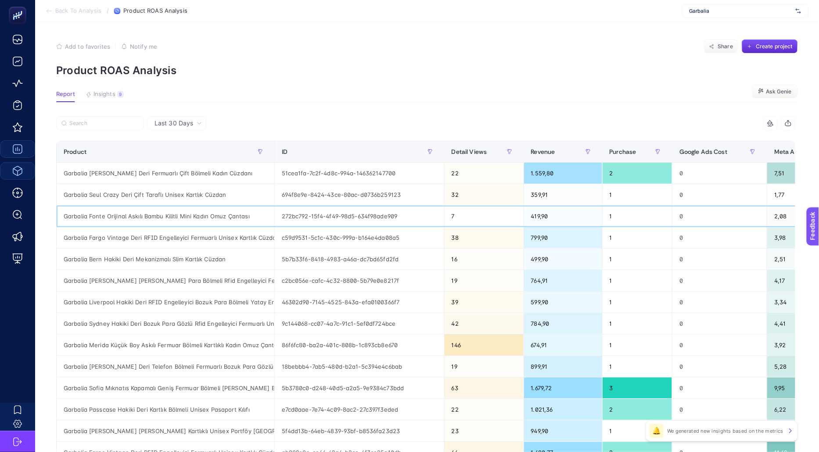
click at [387, 218] on div "272bc792-15f4-4f49-98d5-634f98ade909" at bounding box center [359, 216] width 169 height 21
click at [185, 214] on div "Garbalia Fonte Orijinal Askılı Bambu Kilitli Mini Kadın Omuz Çantası" at bounding box center [166, 216] width 218 height 21
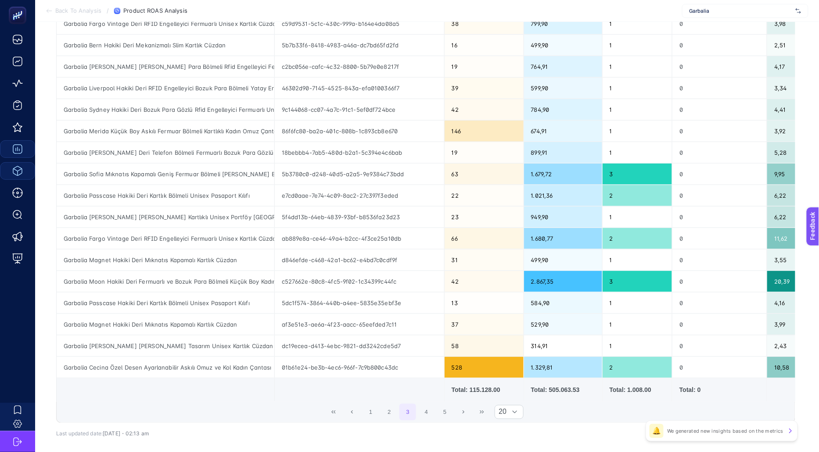
scroll to position [251, 0]
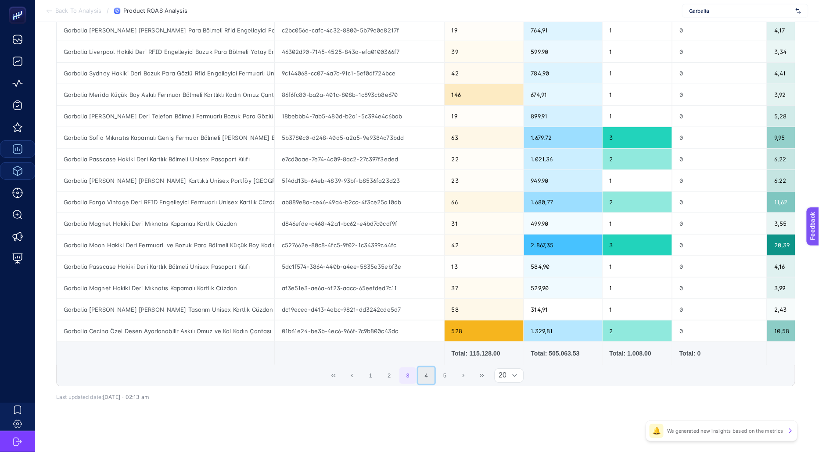
click at [429, 369] on button "4" at bounding box center [426, 376] width 17 height 17
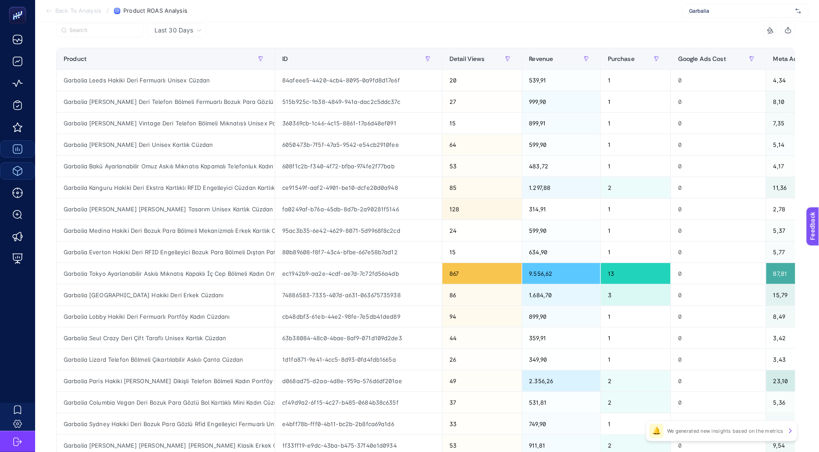
scroll to position [50, 0]
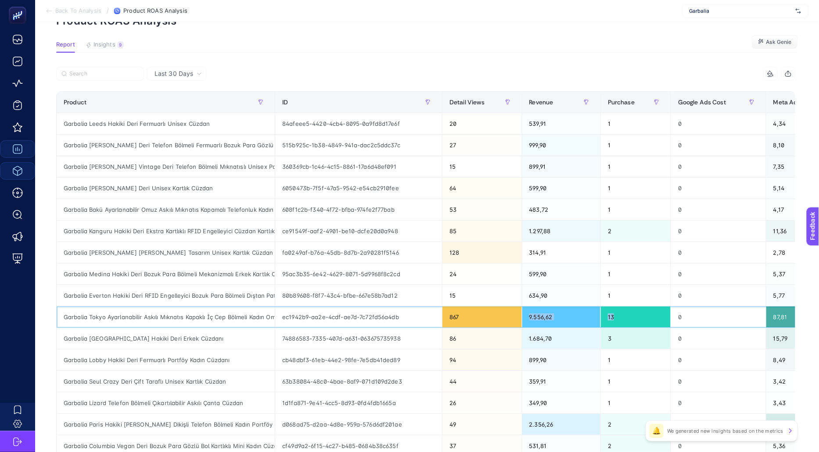
drag, startPoint x: 631, startPoint y: 312, endPoint x: 482, endPoint y: 312, distance: 148.3
click at [482, 312] on tr "Garbalia Tokyo Ayarlanabilir Askılı Mıknatıs Kapaklı İç Cep Bölmeli Kadın Omuz …" at bounding box center [568, 318] width 1023 height 22
click at [475, 312] on div "867" at bounding box center [481, 317] width 79 height 21
drag, startPoint x: 447, startPoint y: 312, endPoint x: 470, endPoint y: 312, distance: 23.7
click at [470, 312] on div "867" at bounding box center [481, 317] width 79 height 21
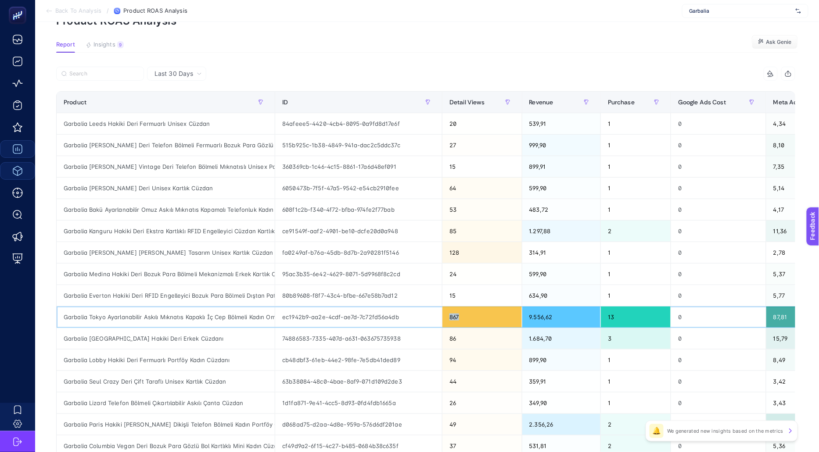
click at [470, 312] on div "867" at bounding box center [481, 317] width 79 height 21
drag, startPoint x: 609, startPoint y: 316, endPoint x: 623, endPoint y: 316, distance: 14.0
click at [623, 316] on div "13" at bounding box center [636, 317] width 70 height 21
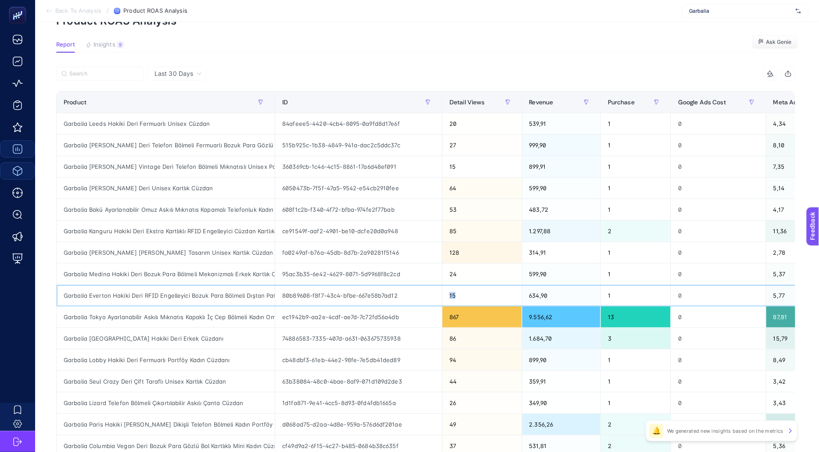
drag, startPoint x: 446, startPoint y: 294, endPoint x: 462, endPoint y: 294, distance: 15.4
click at [462, 294] on div "15" at bounding box center [481, 295] width 79 height 21
drag, startPoint x: 602, startPoint y: 294, endPoint x: 628, endPoint y: 297, distance: 26.0
click at [628, 297] on div "1" at bounding box center [636, 295] width 70 height 21
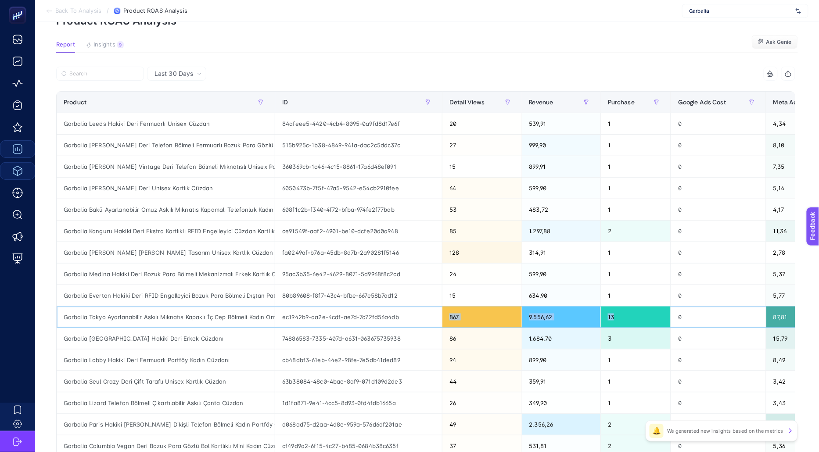
drag, startPoint x: 446, startPoint y: 316, endPoint x: 618, endPoint y: 317, distance: 172.0
click at [617, 317] on tr "Garbalia Tokyo Ayarlanabilir Askılı Mıknatıs Kapaklı İç Cep Bölmeli Kadın Omuz …" at bounding box center [568, 318] width 1023 height 22
click at [618, 317] on div "13" at bounding box center [636, 317] width 70 height 21
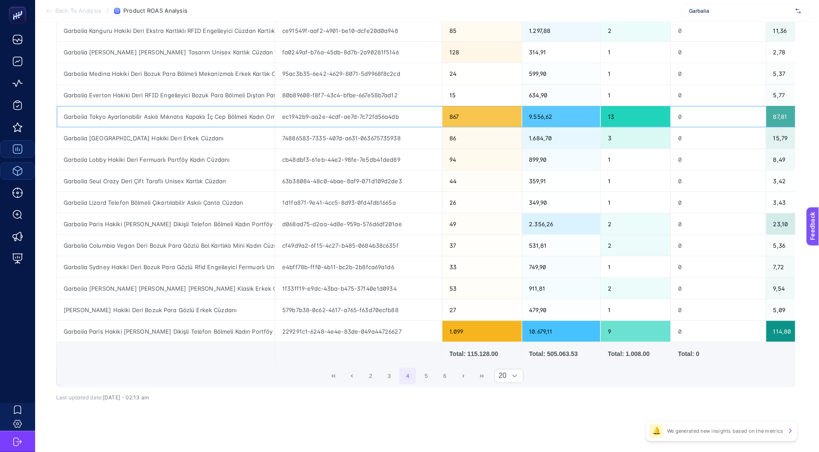
scroll to position [251, 0]
drag, startPoint x: 443, startPoint y: 326, endPoint x: 656, endPoint y: 326, distance: 212.4
click at [656, 326] on tr "Garbalia Paris Hakiki [PERSON_NAME] Dikişli Telefon Bölmeli Kadın Portföy Cüzda…" at bounding box center [568, 332] width 1023 height 22
click at [654, 326] on div "9" at bounding box center [636, 331] width 70 height 21
click at [421, 377] on button "5" at bounding box center [426, 376] width 17 height 17
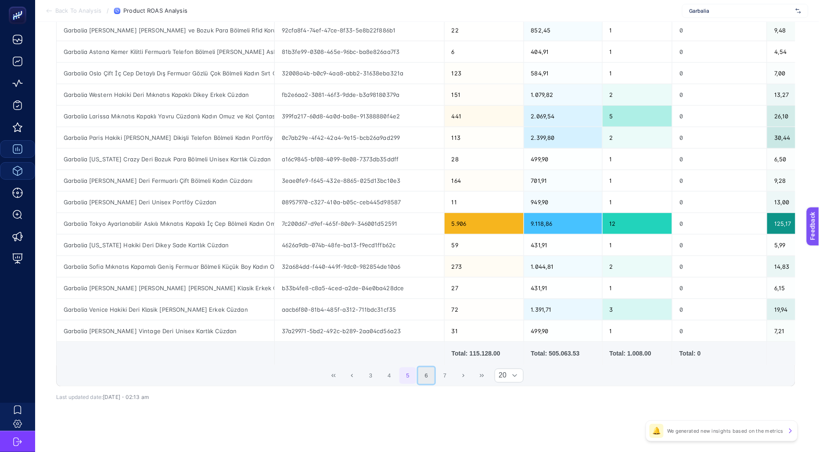
click at [427, 368] on button "6" at bounding box center [426, 376] width 17 height 17
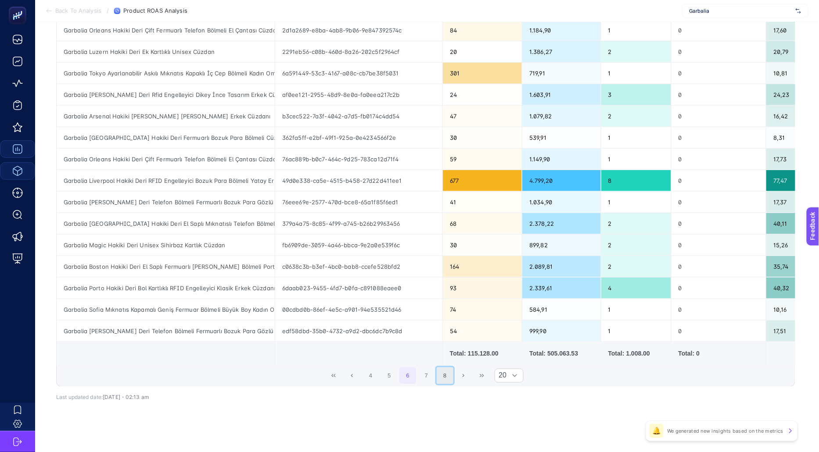
click at [449, 376] on button "8" at bounding box center [445, 376] width 17 height 17
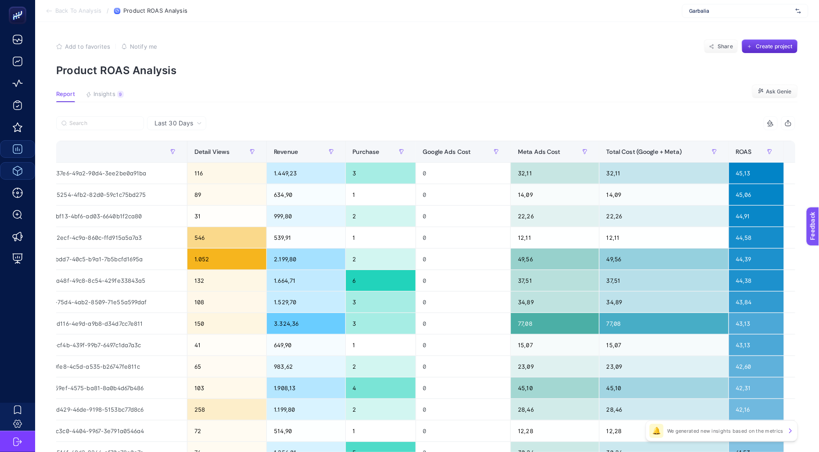
scroll to position [0, 279]
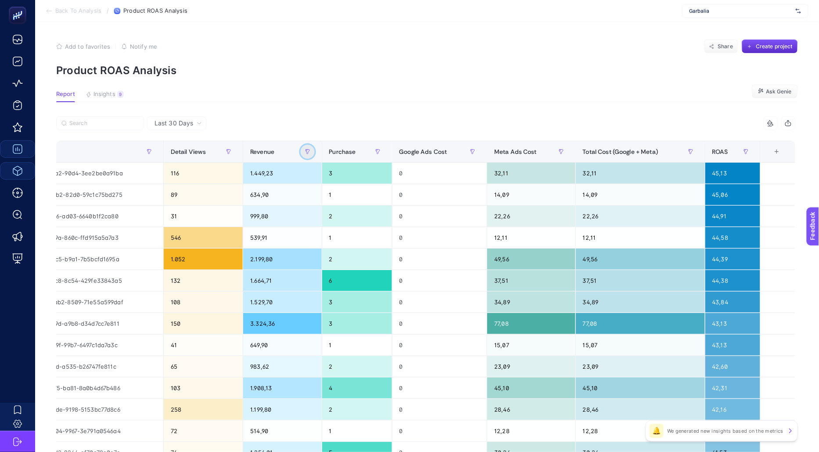
click at [313, 151] on button "button" at bounding box center [308, 152] width 14 height 14
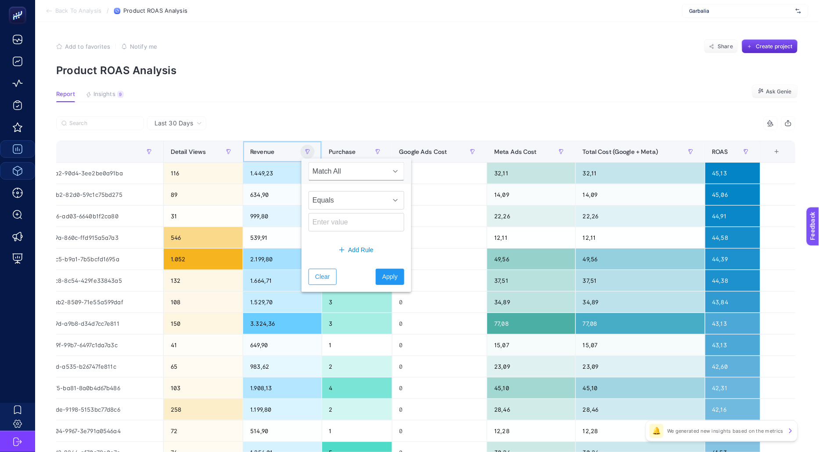
click at [276, 154] on div "Revenue" at bounding box center [282, 152] width 64 height 14
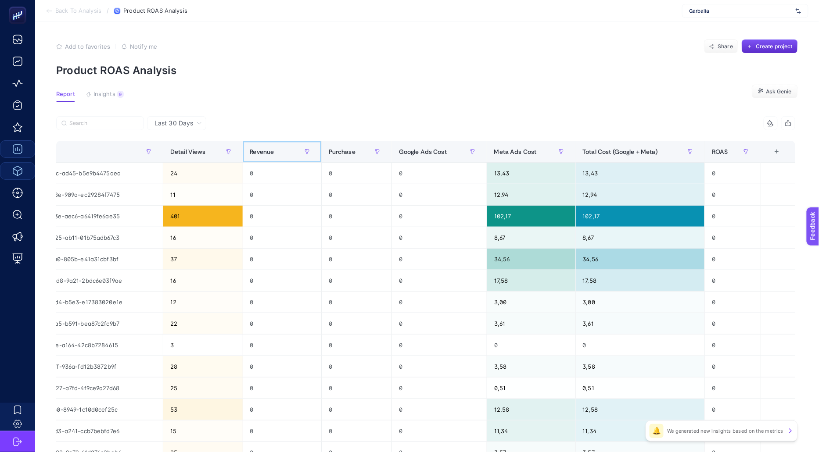
click at [276, 153] on div "Revenue" at bounding box center [282, 152] width 64 height 14
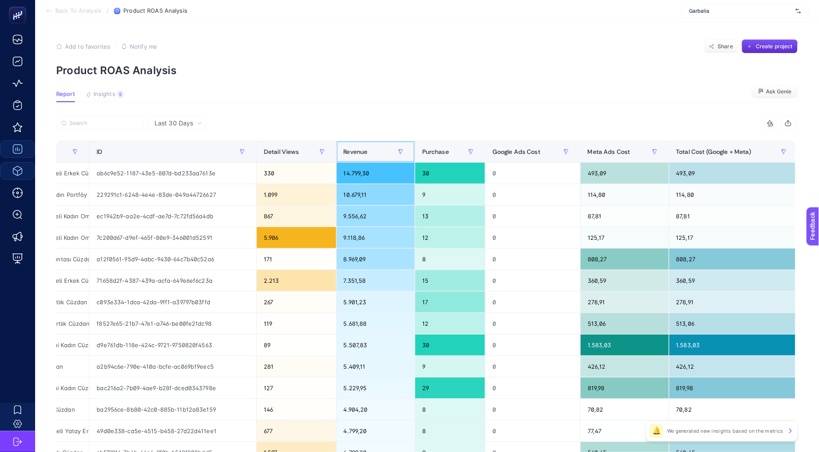
scroll to position [0, 0]
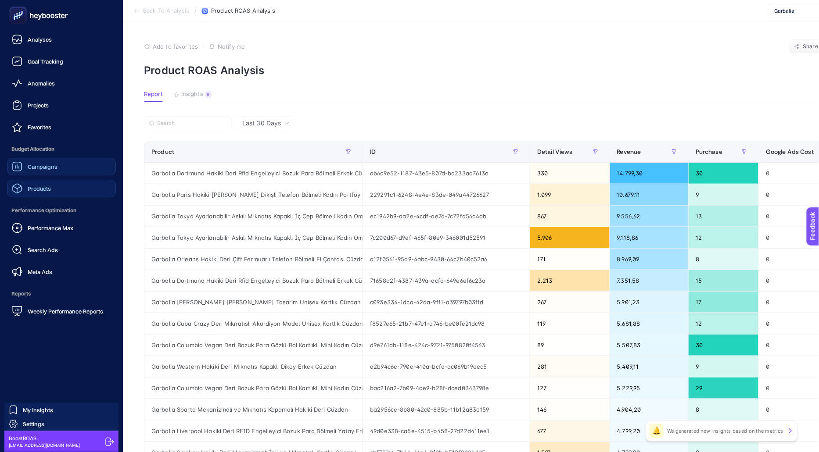
click at [46, 171] on div "Campaigns" at bounding box center [35, 166] width 46 height 11
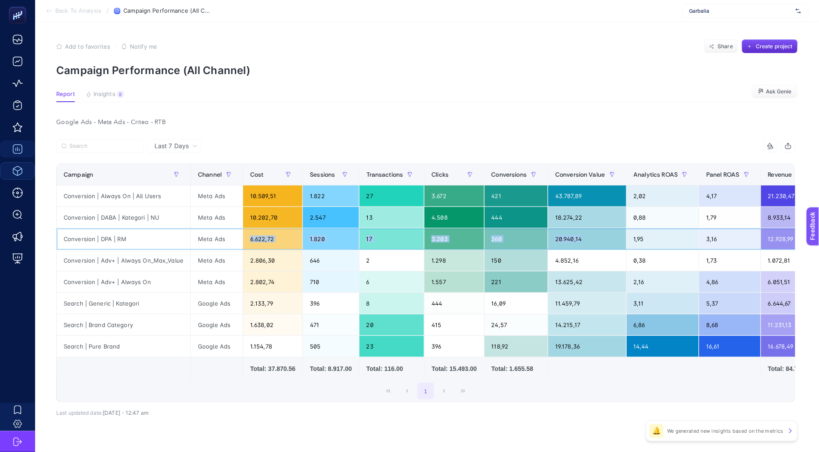
drag, startPoint x: 247, startPoint y: 237, endPoint x: 588, endPoint y: 237, distance: 341.4
click at [588, 237] on tr "Conversion | DPA | RM Meta Ads 6.622,72 1.820 17 3.203 260 20.940,14 1,95 3,16 …" at bounding box center [476, 240] width 838 height 22
click at [291, 235] on div "6.622,72" at bounding box center [272, 239] width 59 height 21
drag, startPoint x: 246, startPoint y: 234, endPoint x: 650, endPoint y: 240, distance: 404.2
click at [652, 240] on tr "Conversion | DPA | RM Meta Ads 6.622,72 1.820 17 3.203 260 20.940,14 1,95 3,16 …" at bounding box center [476, 240] width 838 height 22
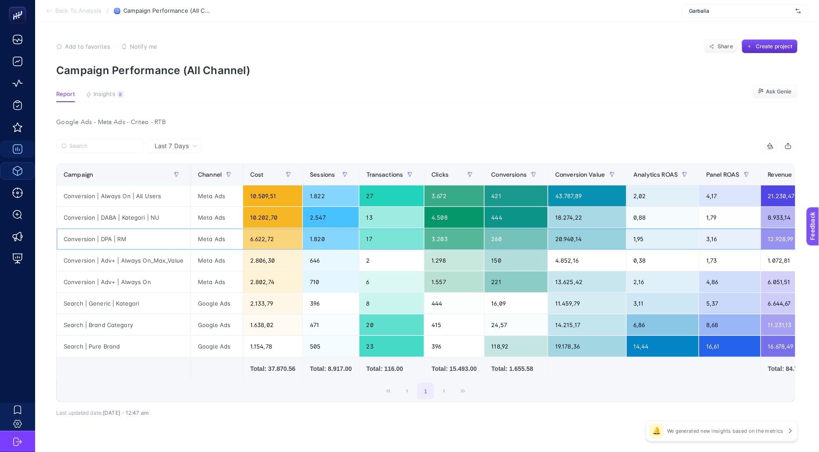
click at [118, 237] on div "Conversion | DPA | RM" at bounding box center [124, 239] width 134 height 21
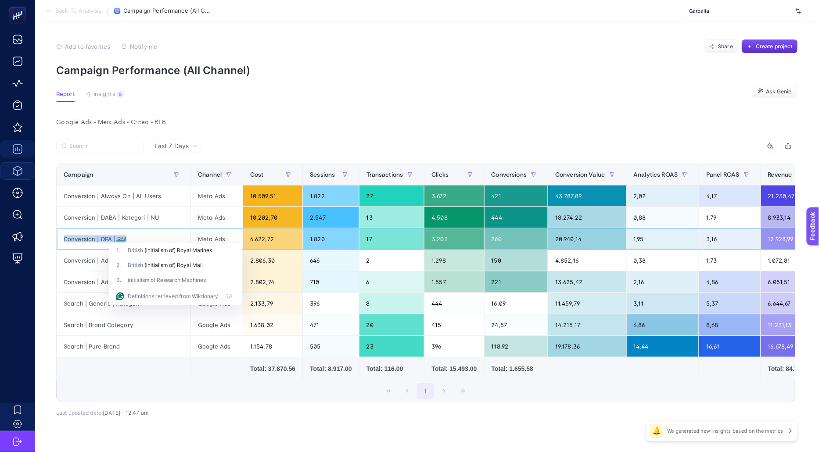
click at [135, 238] on div "Conversion | DPA | RM" at bounding box center [124, 239] width 134 height 21
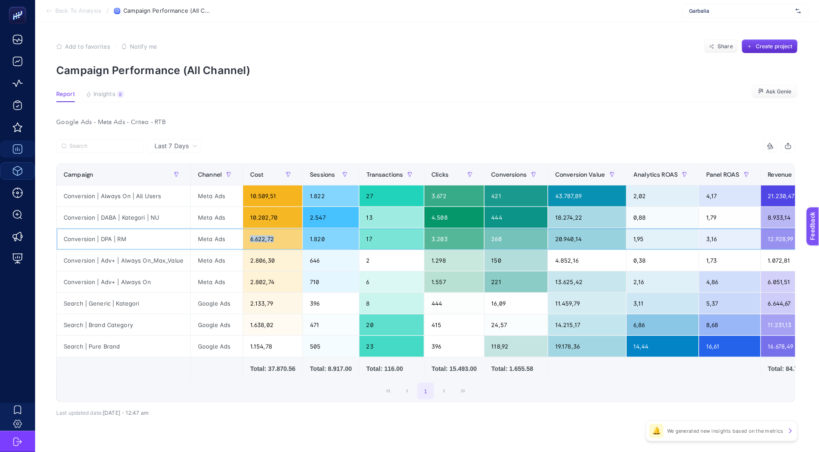
drag, startPoint x: 244, startPoint y: 241, endPoint x: 299, endPoint y: 239, distance: 55.8
click at [299, 239] on div "6.622,72" at bounding box center [272, 239] width 59 height 21
click at [265, 243] on div "6.622,72" at bounding box center [272, 239] width 59 height 21
drag, startPoint x: 243, startPoint y: 240, endPoint x: 275, endPoint y: 240, distance: 32.0
click at [275, 240] on div "6.622,72" at bounding box center [272, 239] width 59 height 21
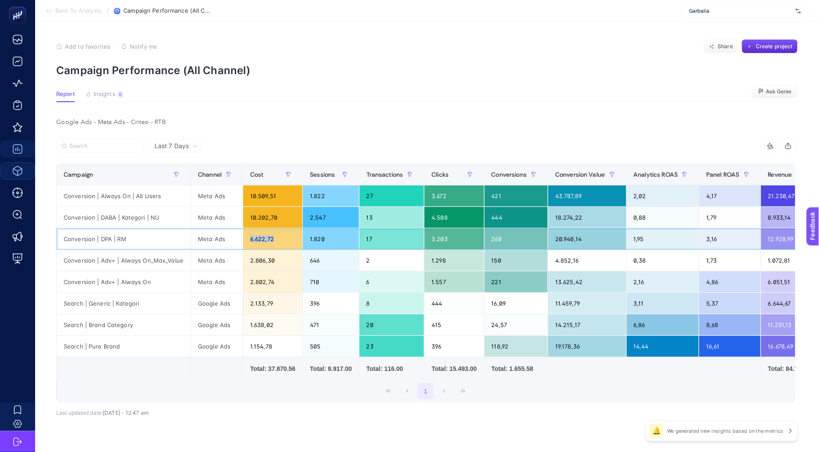
click at [275, 240] on div "6.622,72" at bounding box center [272, 239] width 59 height 21
drag, startPoint x: 275, startPoint y: 240, endPoint x: 245, endPoint y: 240, distance: 29.8
click at [245, 240] on div "6.622,72" at bounding box center [272, 239] width 59 height 21
drag, startPoint x: 93, startPoint y: 239, endPoint x: 168, endPoint y: 238, distance: 74.2
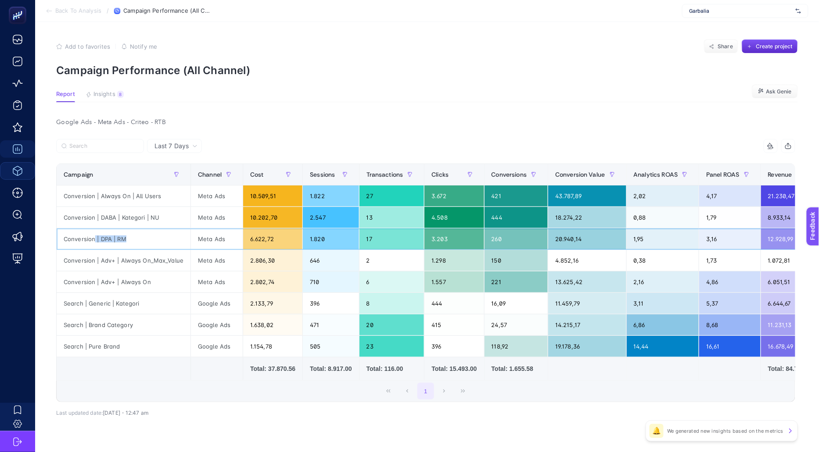
click at [168, 238] on div "Conversion | DPA | RM" at bounding box center [124, 239] width 134 height 21
drag, startPoint x: 240, startPoint y: 237, endPoint x: 283, endPoint y: 238, distance: 43.9
click at [283, 238] on tr "Conversion | DPA | RM Meta Ads 6.622,72 1.820 17 3.203 260 20.940,14 1,95 3,16 …" at bounding box center [476, 240] width 838 height 22
click at [283, 238] on div "6.622,72" at bounding box center [272, 239] width 59 height 21
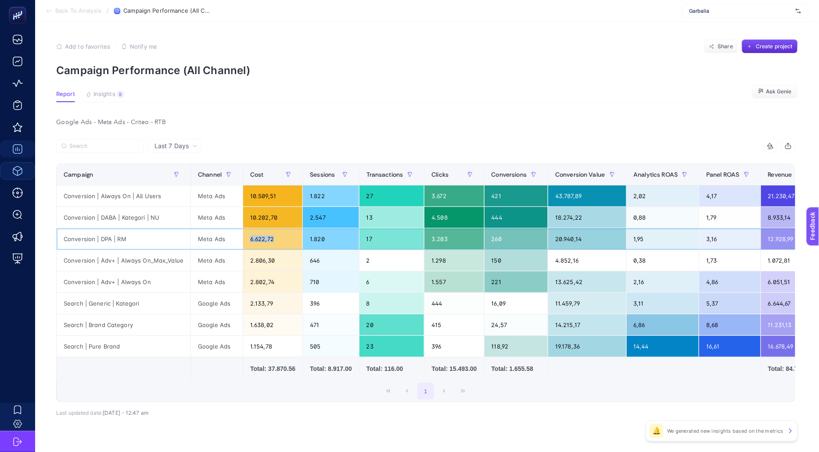
drag, startPoint x: 283, startPoint y: 238, endPoint x: 245, endPoint y: 238, distance: 38.2
click at [245, 238] on div "6.622,72" at bounding box center [272, 239] width 59 height 21
drag, startPoint x: 245, startPoint y: 238, endPoint x: 267, endPoint y: 243, distance: 22.6
click at [267, 244] on div "6.622,72" at bounding box center [272, 239] width 59 height 21
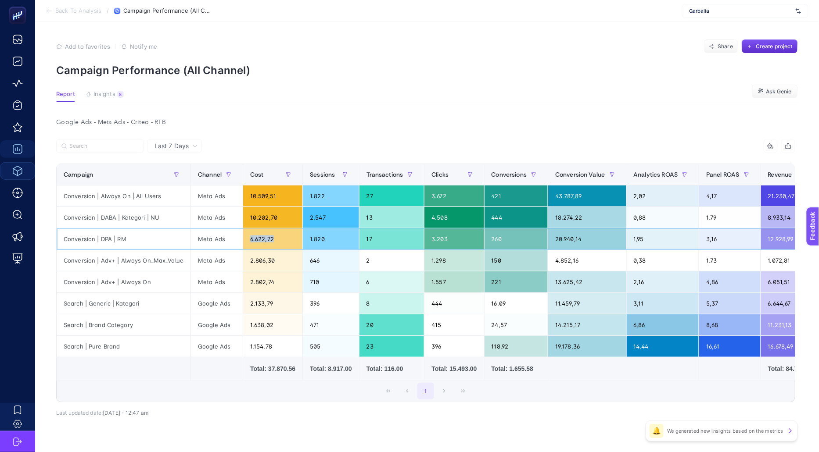
click at [268, 241] on div "6.622,72" at bounding box center [272, 239] width 59 height 21
click at [268, 216] on div "10.202,70" at bounding box center [272, 217] width 59 height 21
click at [268, 242] on div "6.622,72" at bounding box center [272, 239] width 59 height 21
drag, startPoint x: 241, startPoint y: 239, endPoint x: 667, endPoint y: 237, distance: 425.6
click at [667, 237] on tr "Conversion | DPA | RM Meta Ads 6.622,72 1.820 17 3.203 260 20.940,14 1,95 3,16 …" at bounding box center [476, 240] width 838 height 22
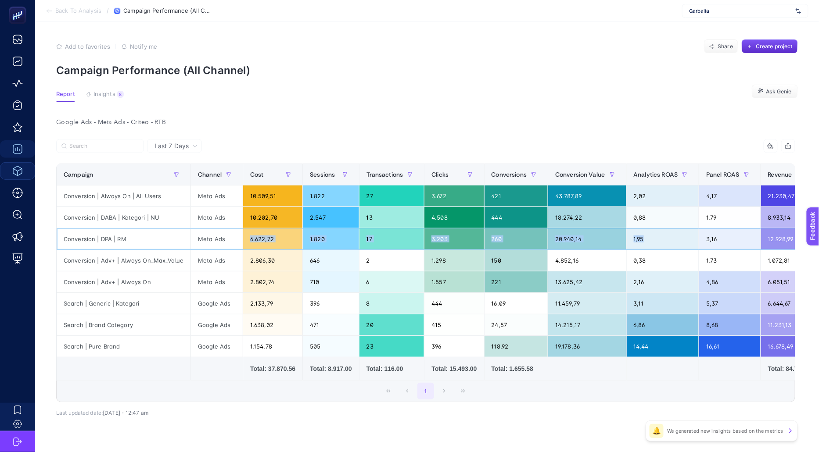
click at [667, 237] on div "1,95" at bounding box center [663, 239] width 72 height 21
drag, startPoint x: 724, startPoint y: 238, endPoint x: 626, endPoint y: 237, distance: 97.9
click at [626, 237] on tr "Conversion | DPA | RM Meta Ads 6.622,72 1.820 17 3.203 260 20.940,14 1,95 3,16 …" at bounding box center [476, 240] width 838 height 22
click at [650, 370] on td at bounding box center [662, 369] width 73 height 23
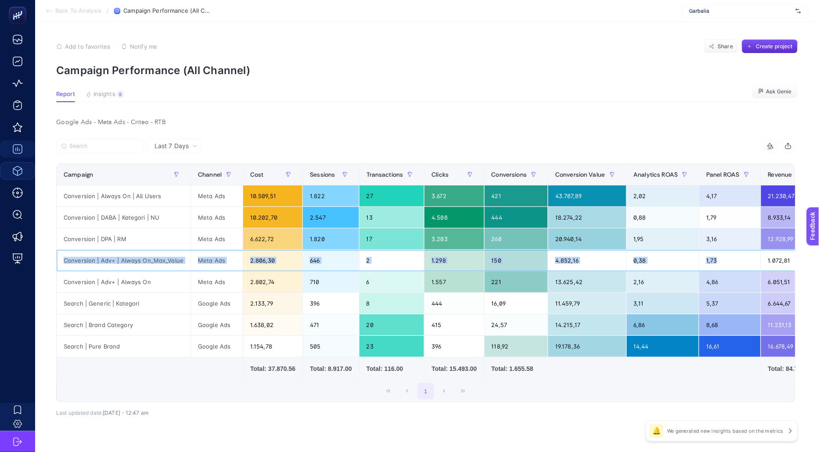
drag, startPoint x: 720, startPoint y: 257, endPoint x: 57, endPoint y: 259, distance: 663.5
click at [57, 259] on tr "Conversion | Adv+ | Always On_Max_Value Meta Ads 2.806,30 646 2 1.298 150 4.852…" at bounding box center [476, 261] width 838 height 22
click at [723, 259] on div "1,73" at bounding box center [729, 260] width 61 height 21
drag, startPoint x: 731, startPoint y: 280, endPoint x: 628, endPoint y: 278, distance: 103.6
click at [628, 278] on tr "Conversion | Adv+ | Always On Meta Ads 2.802,74 710 6 1.557 221 13.625,42 2,16 …" at bounding box center [476, 283] width 838 height 22
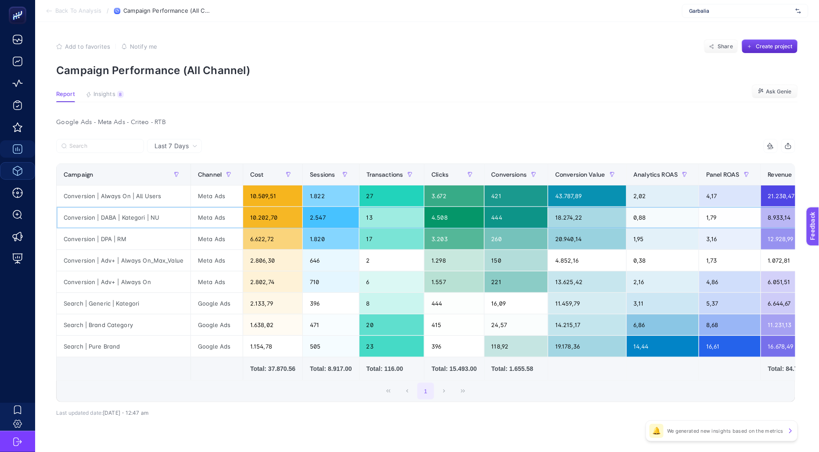
click at [703, 226] on div "1,79" at bounding box center [729, 217] width 61 height 21
drag, startPoint x: 726, startPoint y: 215, endPoint x: 61, endPoint y: 216, distance: 664.8
click at [61, 293] on tr "Conversion | DABA | Kategori | NU Meta Ads 10.202,70 2.547 13 4.508 444 18.274,…" at bounding box center [476, 304] width 838 height 22
click at [71, 216] on div "Conversion | DABA | Kategori | NU" at bounding box center [124, 217] width 134 height 21
drag, startPoint x: 57, startPoint y: 217, endPoint x: 187, endPoint y: 217, distance: 129.9
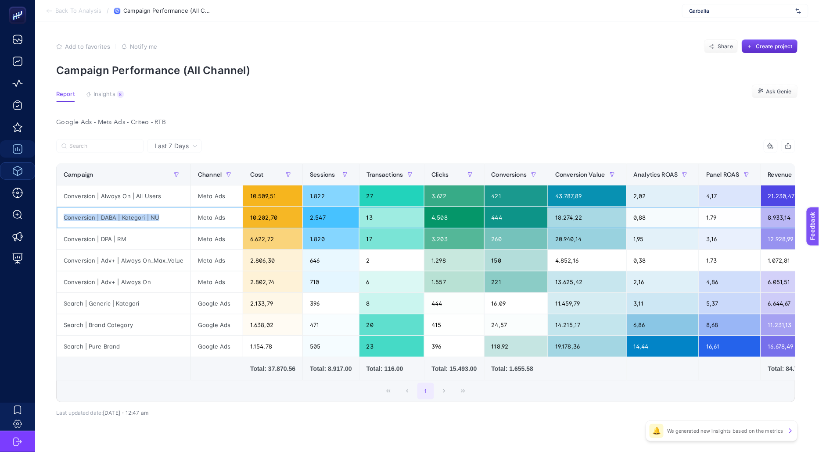
click at [187, 217] on div "Conversion | DABA | Kategori | NU" at bounding box center [124, 217] width 134 height 21
click at [161, 217] on div "Conversion | DABA | Kategori | NU" at bounding box center [124, 217] width 134 height 21
drag, startPoint x: 140, startPoint y: 217, endPoint x: 62, endPoint y: 219, distance: 78.1
click at [62, 219] on div "Conversion | DABA | Kategori | NU" at bounding box center [124, 217] width 134 height 21
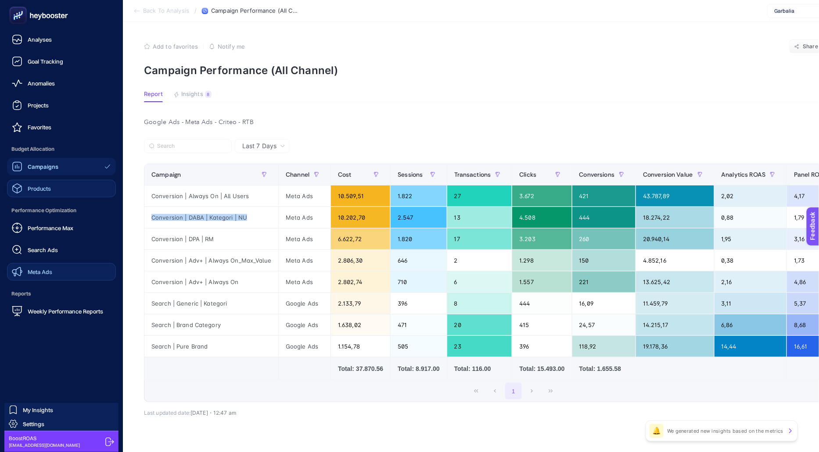
click at [57, 274] on link "Meta Ads" at bounding box center [61, 272] width 109 height 18
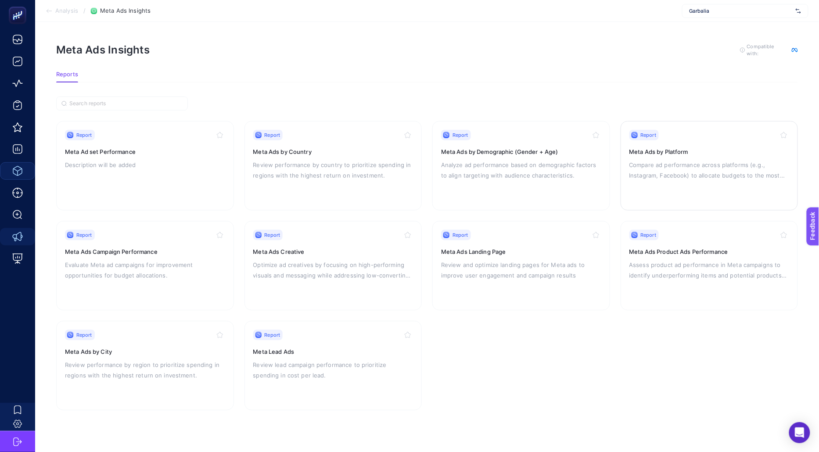
click at [667, 160] on p "Compare ad performance across platforms (e.g., Instagram, Facebook) to allocate…" at bounding box center [709, 170] width 160 height 21
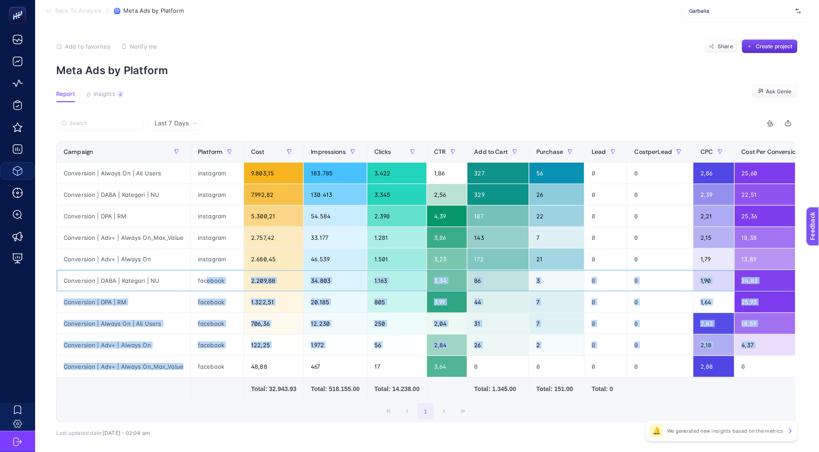
drag, startPoint x: 203, startPoint y: 280, endPoint x: 221, endPoint y: 358, distance: 80.5
click at [221, 358] on tbody "Conversion | Always On | All Users instagram 9.803,15 183.785 3.422 1,86 327 56…" at bounding box center [477, 270] width 841 height 215
click at [221, 358] on div "facebook" at bounding box center [217, 366] width 53 height 21
drag, startPoint x: 221, startPoint y: 358, endPoint x: 218, endPoint y: 280, distance: 77.7
click at [218, 280] on tbody "Conversion | Always On | All Users instagram 9.803,15 183.785 3.422 1,86 327 56…" at bounding box center [477, 270] width 841 height 215
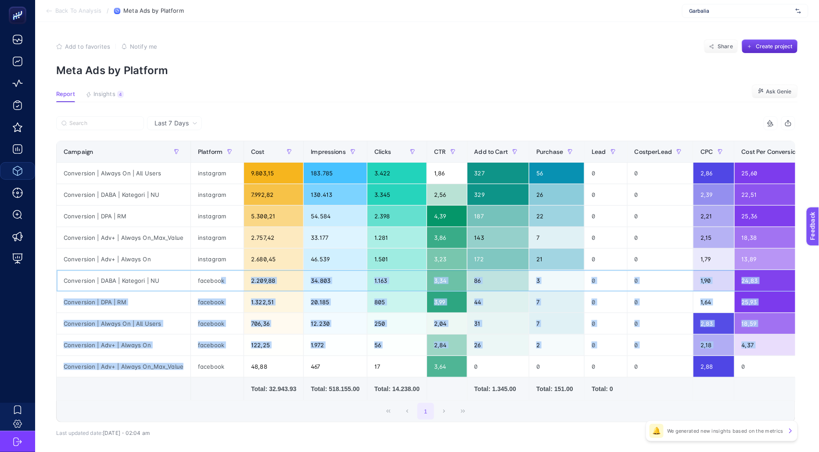
click at [218, 280] on div "facebook" at bounding box center [217, 280] width 53 height 21
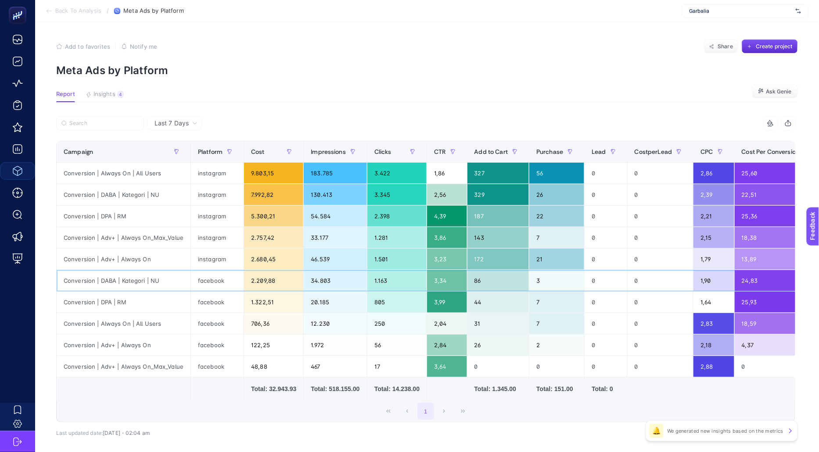
click at [218, 280] on div "facebook" at bounding box center [217, 280] width 53 height 21
drag, startPoint x: 247, startPoint y: 282, endPoint x: 285, endPoint y: 282, distance: 37.3
click at [285, 282] on div "2.209,88" at bounding box center [273, 280] width 59 height 21
drag, startPoint x: 552, startPoint y: 279, endPoint x: 176, endPoint y: 279, distance: 375.2
click at [176, 279] on tr "Conversion | DABA | Kategori | NU facebook 2.209,88 34.803 1.163 3,34 86 3 0 0 …" at bounding box center [477, 281] width 841 height 22
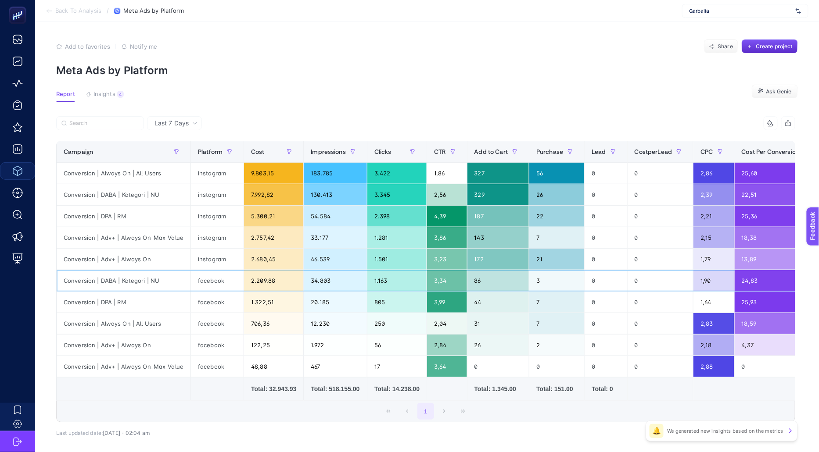
click at [572, 285] on div "3" at bounding box center [556, 280] width 55 height 21
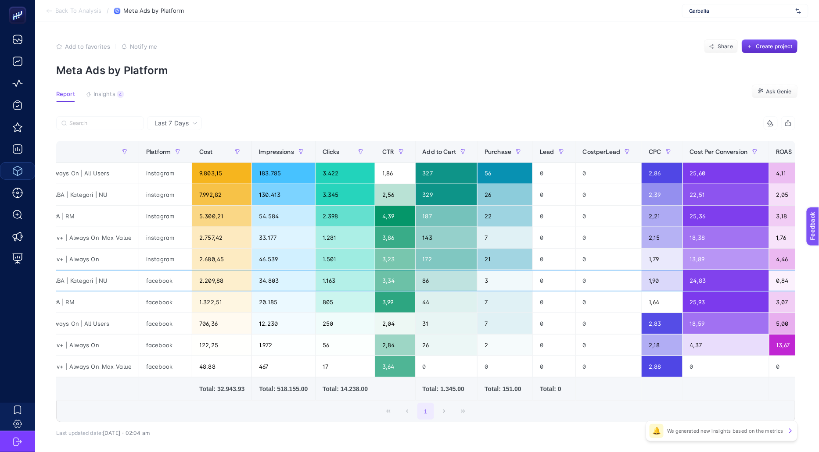
scroll to position [0, 104]
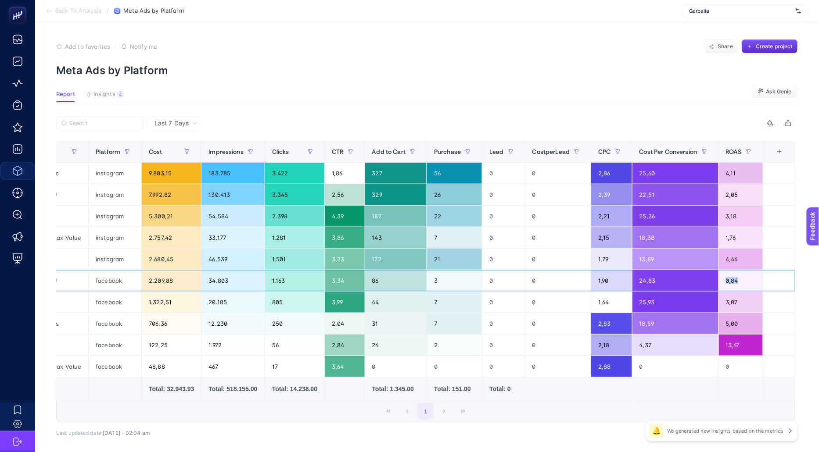
drag, startPoint x: 720, startPoint y: 279, endPoint x: 757, endPoint y: 279, distance: 36.4
click at [757, 279] on div "0,84" at bounding box center [741, 280] width 44 height 21
click at [754, 279] on div "0,84" at bounding box center [741, 280] width 44 height 21
drag, startPoint x: 754, startPoint y: 279, endPoint x: 79, endPoint y: 275, distance: 675.8
click at [79, 275] on tr "Conversion | DABA | Kategori | NU facebook 2.209,88 34.803 1.163 3,34 86 3 0 0 …" at bounding box center [374, 281] width 841 height 22
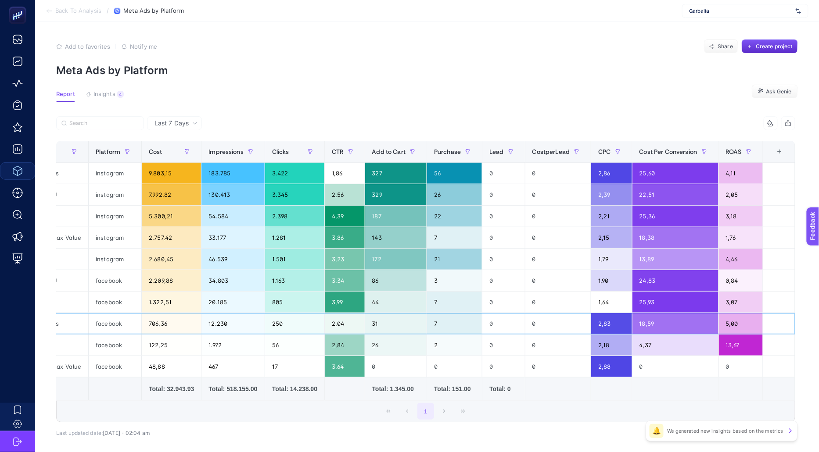
click at [733, 321] on div "5,00" at bounding box center [741, 323] width 44 height 21
drag, startPoint x: 739, startPoint y: 323, endPoint x: 490, endPoint y: 319, distance: 249.3
click at [490, 319] on tr "Conversion | Always On | All Users facebook 706,36 12.230 250 2,04 31 7 0 0 2,8…" at bounding box center [374, 324] width 841 height 22
click at [442, 341] on div "2" at bounding box center [454, 345] width 55 height 21
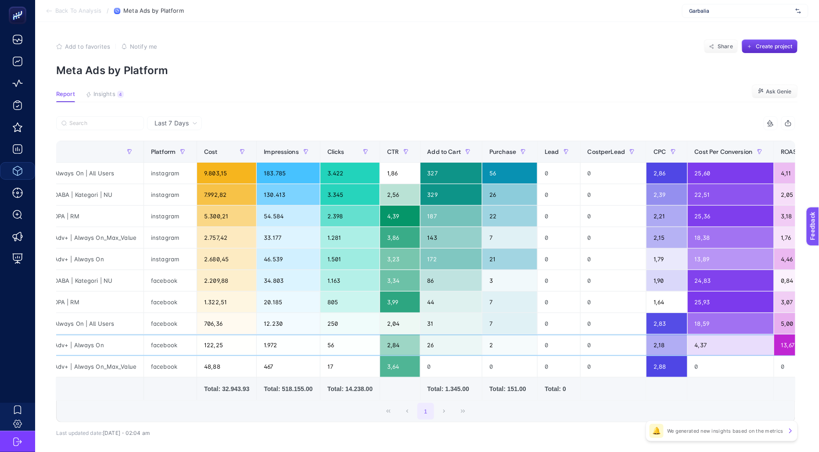
scroll to position [0, 0]
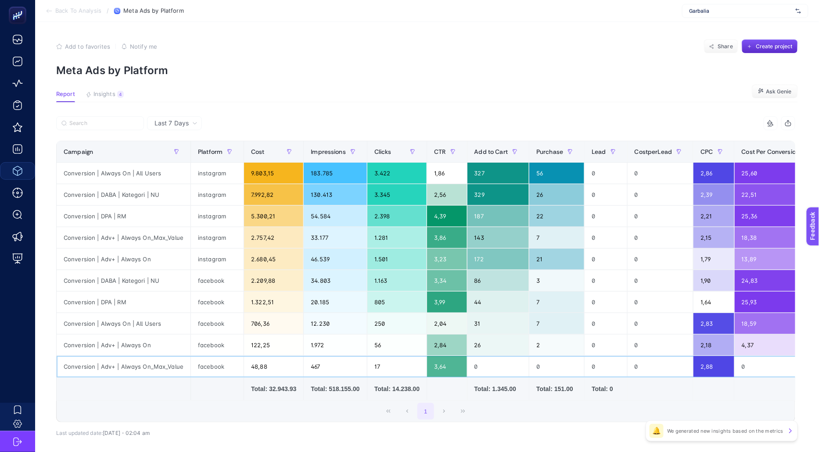
click at [444, 367] on div "3,64" at bounding box center [446, 366] width 39 height 21
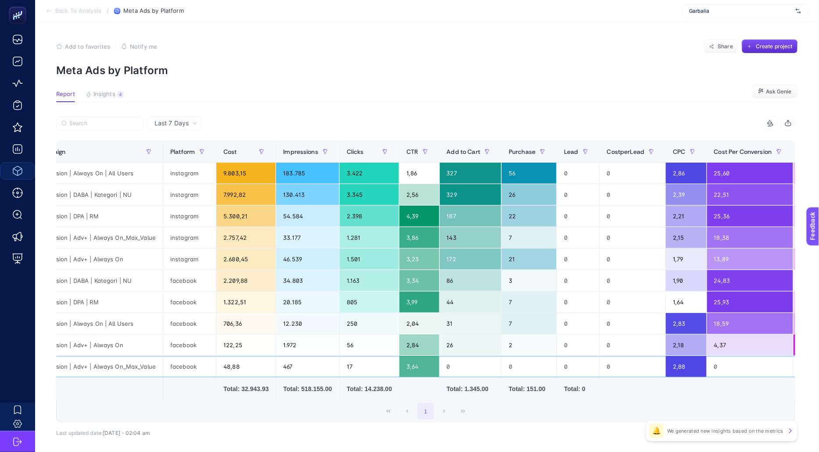
scroll to position [0, 104]
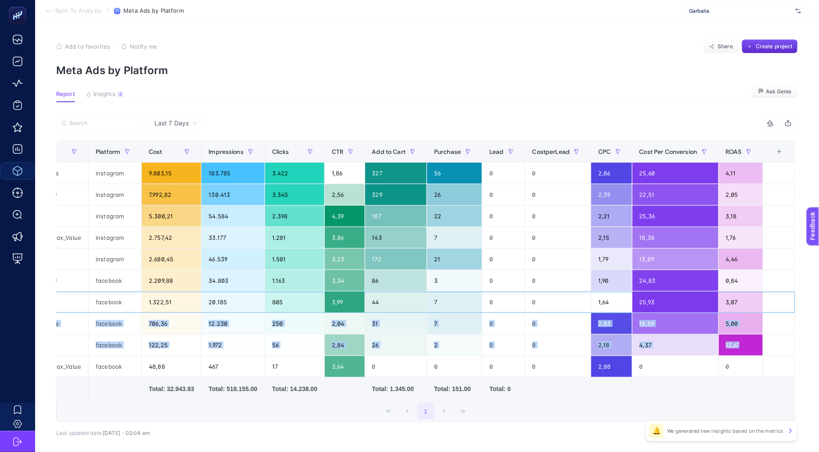
drag, startPoint x: 738, startPoint y: 302, endPoint x: 737, endPoint y: 351, distance: 48.3
click at [737, 351] on tbody "Conversion | Always On | All Users instagram 9.803,15 183.785 3.422 1,86 327 56…" at bounding box center [374, 270] width 841 height 215
click at [737, 351] on div "13,67" at bounding box center [741, 345] width 44 height 21
click at [746, 299] on div "3,07" at bounding box center [741, 302] width 44 height 21
click at [731, 299] on div "3,07" at bounding box center [741, 302] width 44 height 21
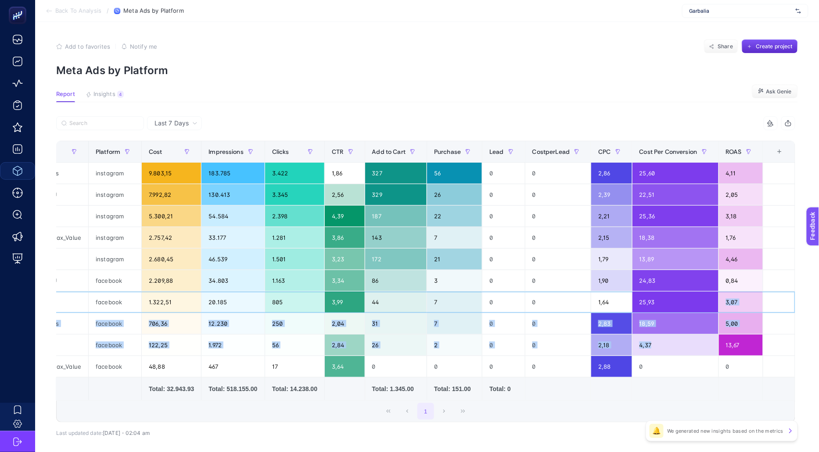
drag, startPoint x: 726, startPoint y: 298, endPoint x: 742, endPoint y: 341, distance: 45.8
click at [742, 341] on tbody "Conversion | Always On | All Users instagram 9.803,15 183.785 3.422 1,86 327 56…" at bounding box center [374, 270] width 841 height 215
click at [742, 341] on div "13,67" at bounding box center [741, 345] width 44 height 21
click at [741, 301] on div "3,07" at bounding box center [741, 302] width 44 height 21
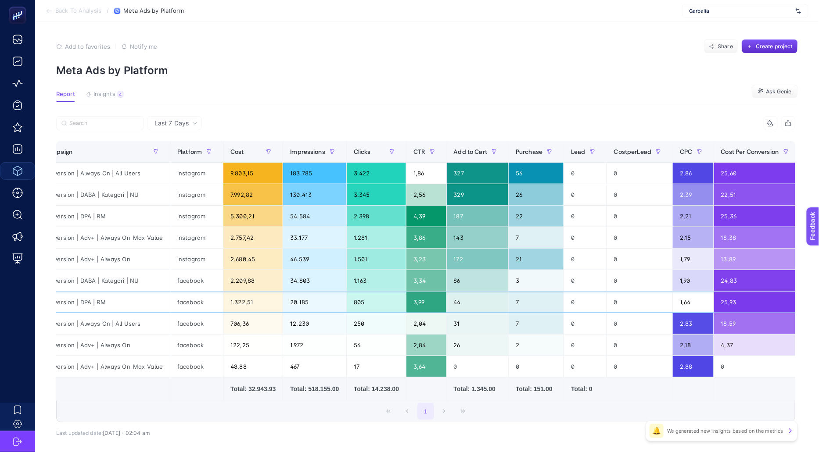
scroll to position [0, 0]
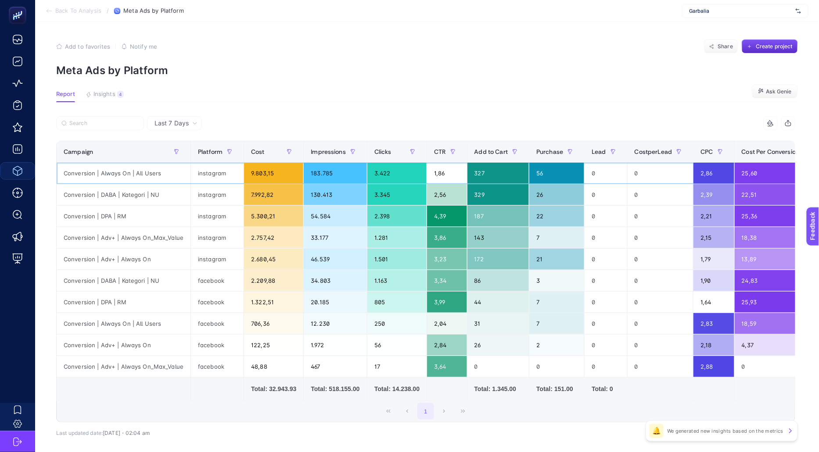
click at [214, 167] on div "instagram" at bounding box center [217, 173] width 53 height 21
click at [209, 314] on div "facebook" at bounding box center [217, 323] width 53 height 21
click at [215, 304] on div "facebook" at bounding box center [217, 302] width 53 height 21
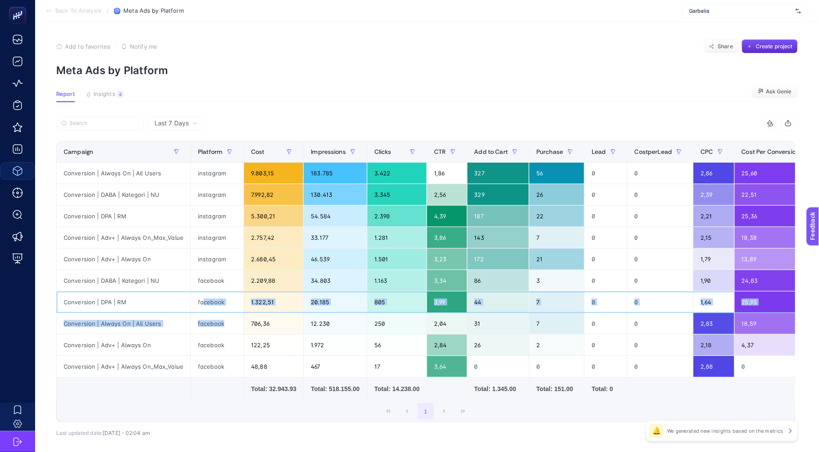
drag, startPoint x: 200, startPoint y: 298, endPoint x: 223, endPoint y: 332, distance: 41.3
click at [223, 332] on tbody "Conversion | Always On | All Users instagram 9.803,15 183.785 3.422 1,86 327 56…" at bounding box center [477, 270] width 841 height 215
click at [223, 335] on td "facebook" at bounding box center [217, 346] width 53 height 22
click at [225, 298] on div "facebook" at bounding box center [217, 302] width 53 height 21
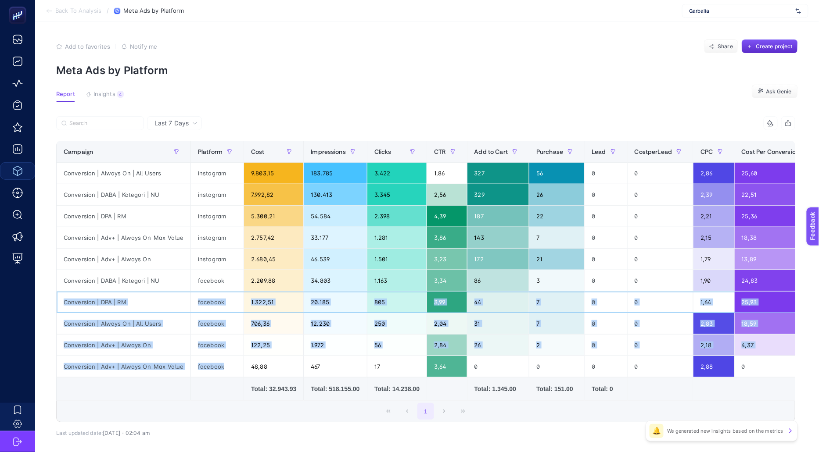
drag, startPoint x: 173, startPoint y: 295, endPoint x: 223, endPoint y: 366, distance: 86.9
click at [224, 367] on tbody "Conversion | Always On | All Users instagram 9.803,15 183.785 3.422 1,86 327 56…" at bounding box center [477, 270] width 841 height 215
click at [223, 366] on div "facebook" at bounding box center [217, 366] width 53 height 21
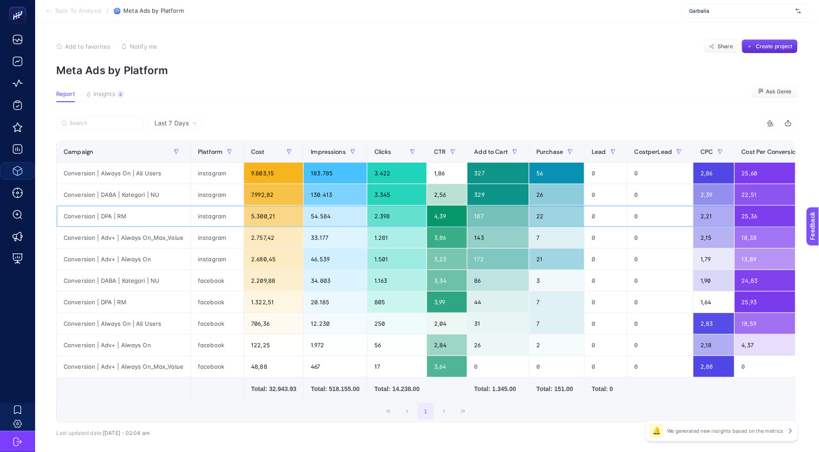
click at [248, 214] on div "5.300,21" at bounding box center [273, 216] width 59 height 21
click at [244, 303] on div "1.322,51" at bounding box center [273, 302] width 59 height 21
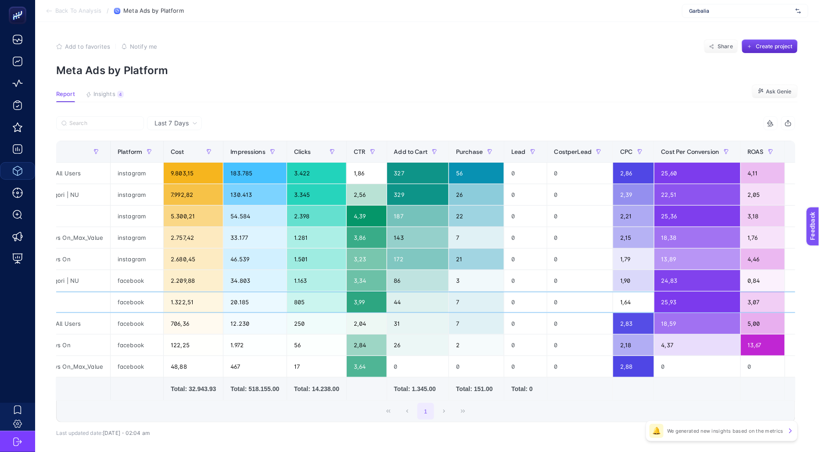
scroll to position [0, 104]
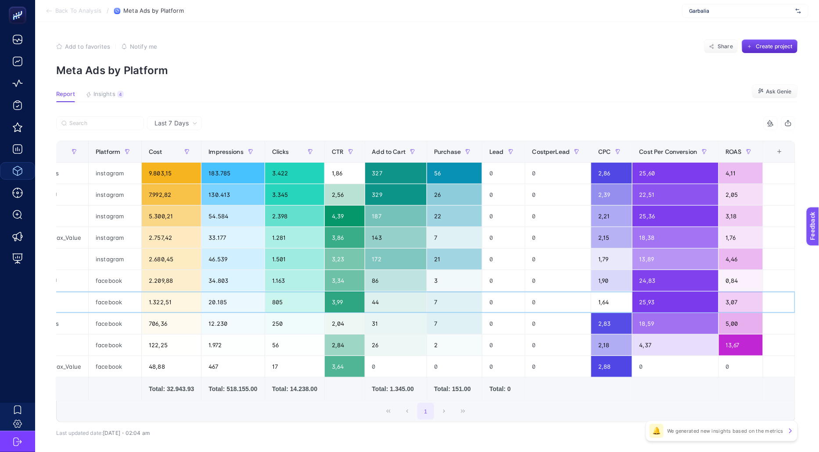
click at [143, 299] on div "1.322,51" at bounding box center [171, 302] width 59 height 21
drag, startPoint x: 143, startPoint y: 299, endPoint x: 732, endPoint y: 298, distance: 588.9
click at [737, 299] on tr "Conversion | DPA | RM facebook 1.322,51 20.185 805 3,99 44 7 0 0 1,64 25,93 3,07" at bounding box center [374, 303] width 841 height 22
click at [732, 298] on div "3,07" at bounding box center [741, 302] width 44 height 21
click at [718, 273] on div "24,83" at bounding box center [675, 280] width 86 height 21
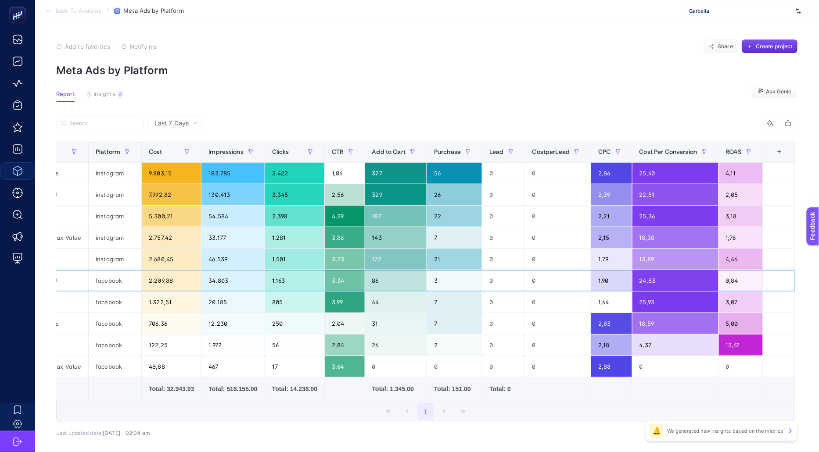
scroll to position [0, 0]
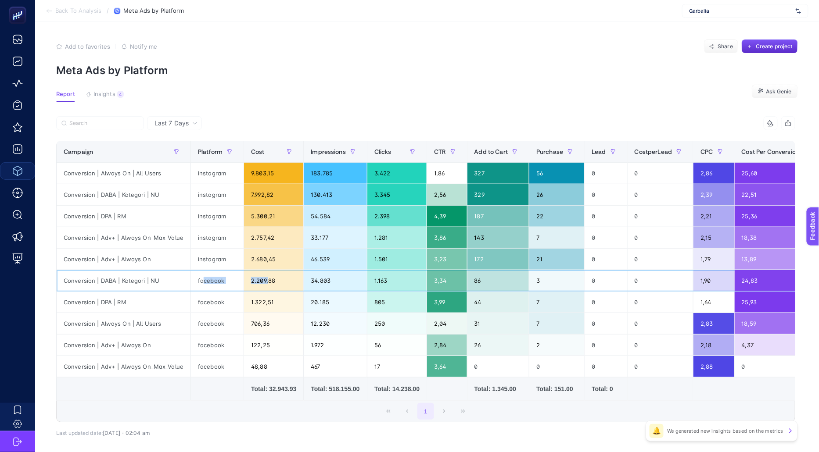
drag, startPoint x: 200, startPoint y: 278, endPoint x: 263, endPoint y: 279, distance: 63.2
click at [265, 279] on tr "Conversion | DABA | Kategori | NU facebook 2.209,88 34.803 1.163 3,34 86 3 0 0 …" at bounding box center [477, 281] width 841 height 22
click at [226, 279] on div "facebook" at bounding box center [217, 280] width 53 height 21
click at [244, 278] on div "2.209,88" at bounding box center [273, 280] width 59 height 21
drag, startPoint x: 244, startPoint y: 278, endPoint x: 283, endPoint y: 278, distance: 39.1
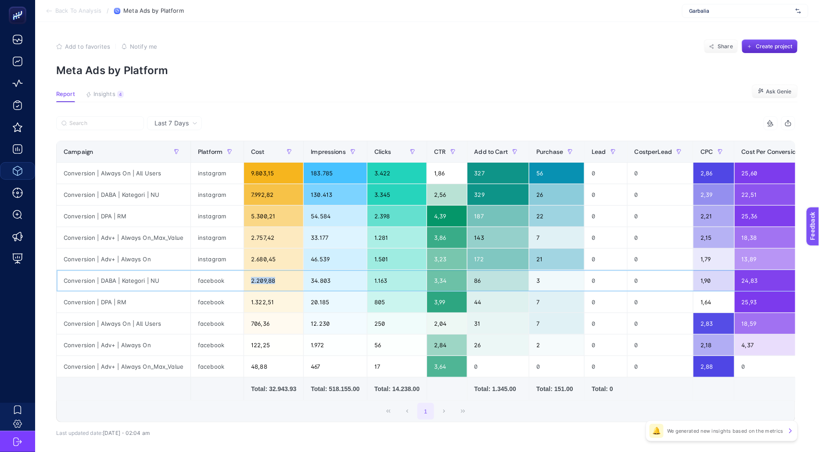
click at [283, 278] on div "2.209,88" at bounding box center [273, 280] width 59 height 21
drag, startPoint x: 542, startPoint y: 278, endPoint x: 550, endPoint y: 278, distance: 7.9
click at [550, 278] on div "3" at bounding box center [556, 280] width 55 height 21
click at [167, 124] on span "Last 7 Days" at bounding box center [171, 123] width 34 height 9
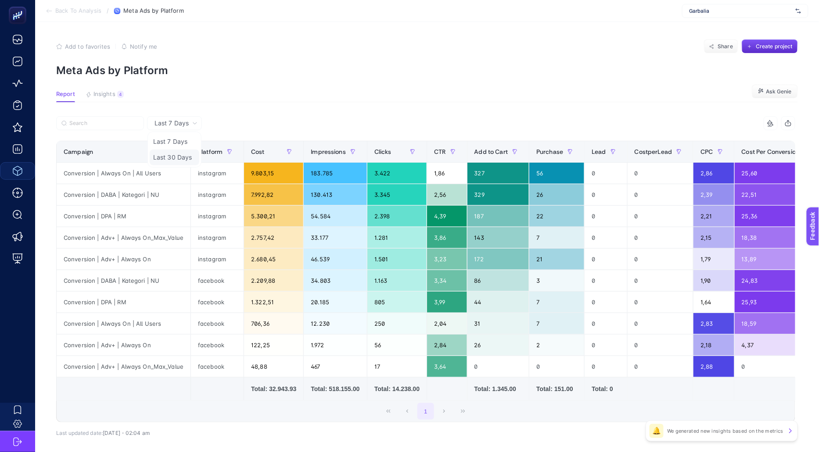
click at [179, 160] on li "Last 30 Days" at bounding box center [175, 158] width 50 height 16
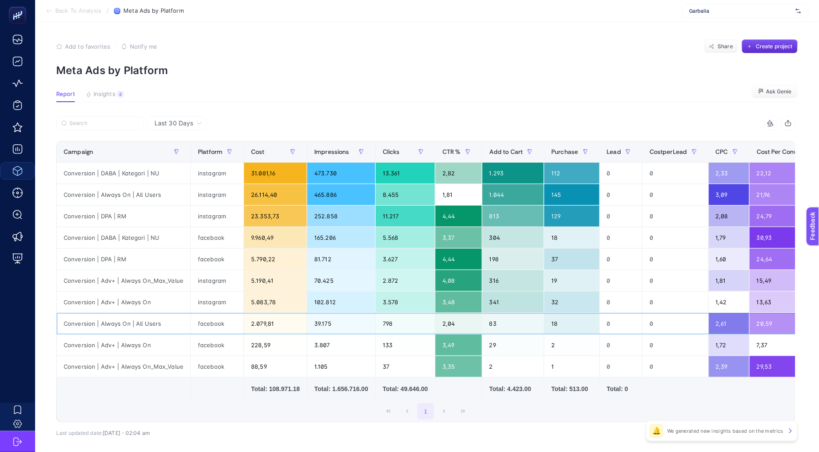
click at [187, 319] on div "Conversion | Always On | All Users" at bounding box center [124, 323] width 134 height 21
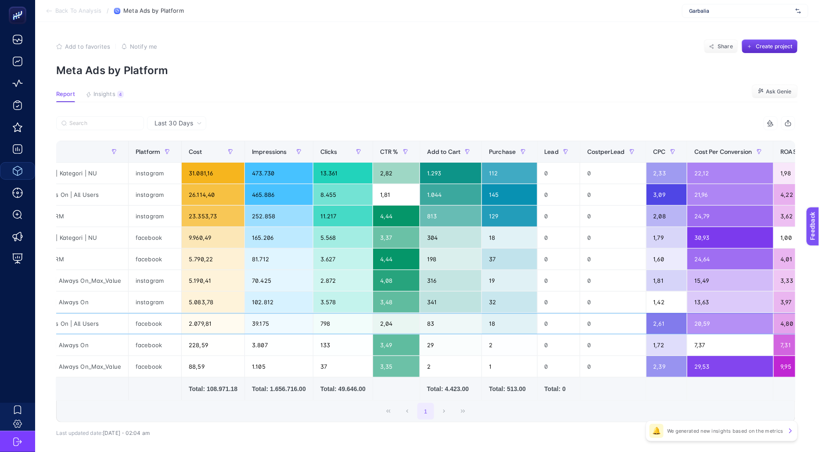
scroll to position [0, 118]
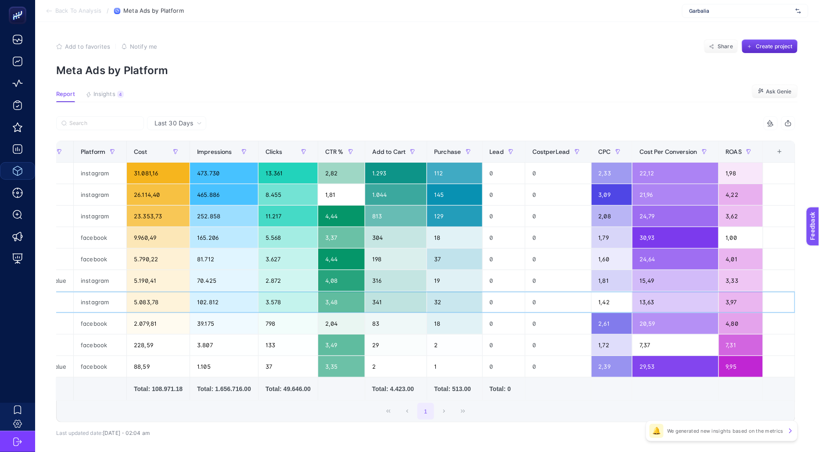
click at [745, 300] on div "3,97" at bounding box center [741, 302] width 44 height 21
click at [745, 328] on div "4,80" at bounding box center [741, 323] width 44 height 21
click at [744, 347] on div "7,31" at bounding box center [741, 345] width 44 height 21
click at [742, 361] on div "9,95" at bounding box center [741, 366] width 44 height 21
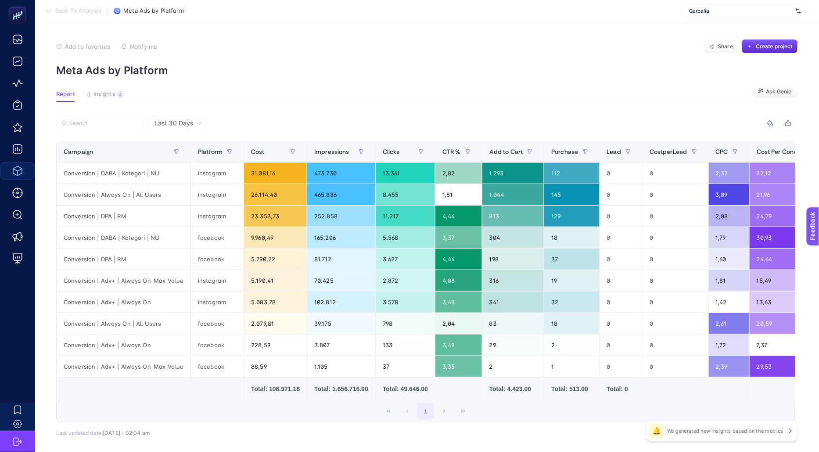
click at [593, 118] on div "11 items selected" at bounding box center [610, 123] width 369 height 14
click at [301, 283] on div "5.190,41" at bounding box center [275, 280] width 63 height 21
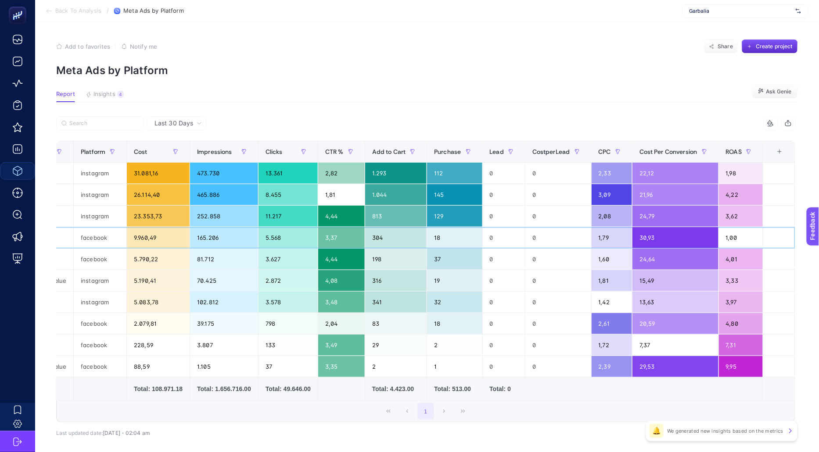
click at [341, 235] on div "3,37" at bounding box center [341, 237] width 47 height 21
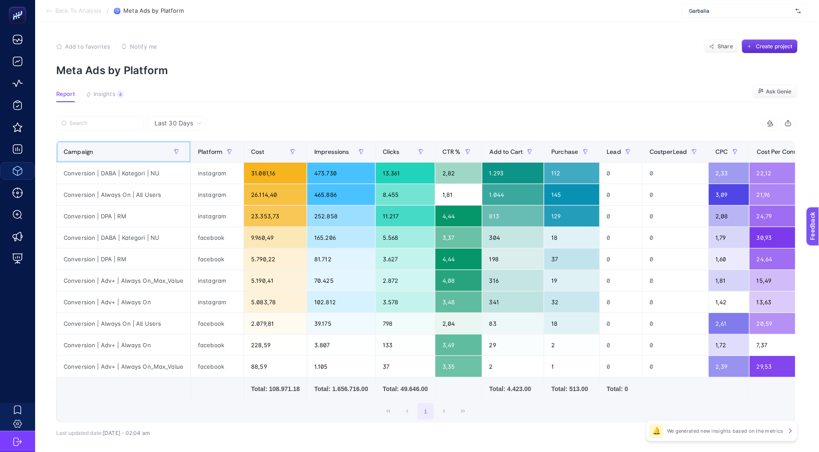
click at [141, 151] on div "Campaign" at bounding box center [124, 152] width 120 height 14
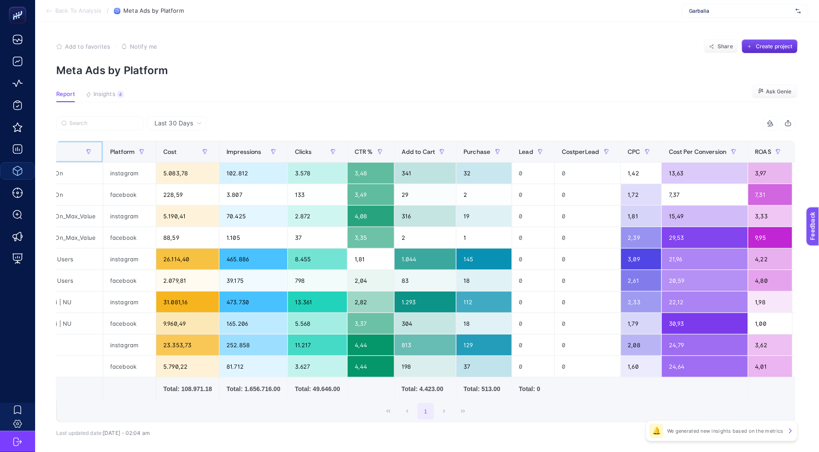
scroll to position [0, 118]
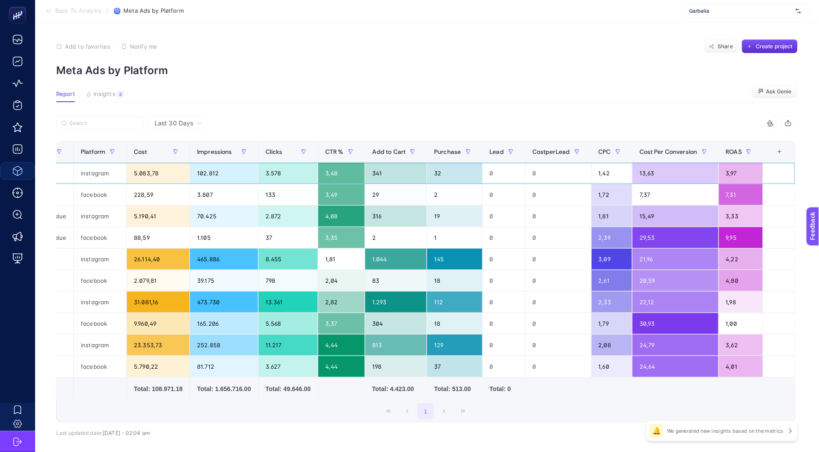
click at [731, 173] on div "3,97" at bounding box center [741, 173] width 44 height 21
click at [730, 195] on div "7,31" at bounding box center [741, 194] width 44 height 21
click at [736, 220] on div "3,33" at bounding box center [741, 216] width 44 height 21
click at [735, 240] on div "9,95" at bounding box center [741, 237] width 44 height 21
click at [735, 266] on div "4,22" at bounding box center [741, 259] width 44 height 21
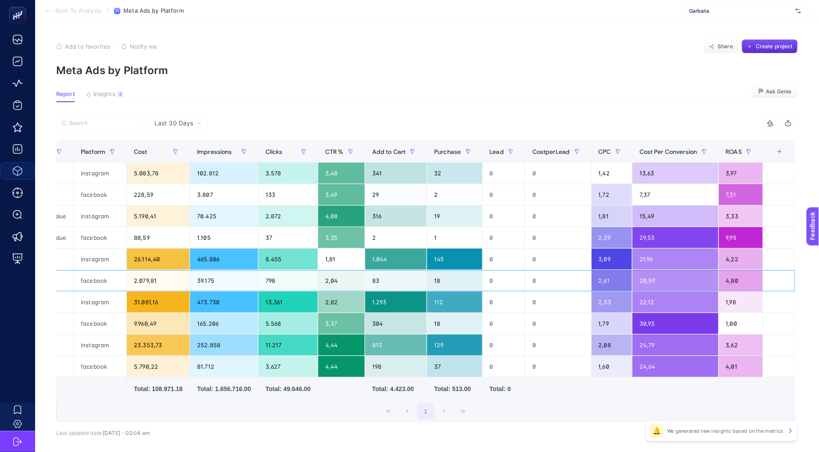
click at [735, 278] on div "4,80" at bounding box center [741, 280] width 44 height 21
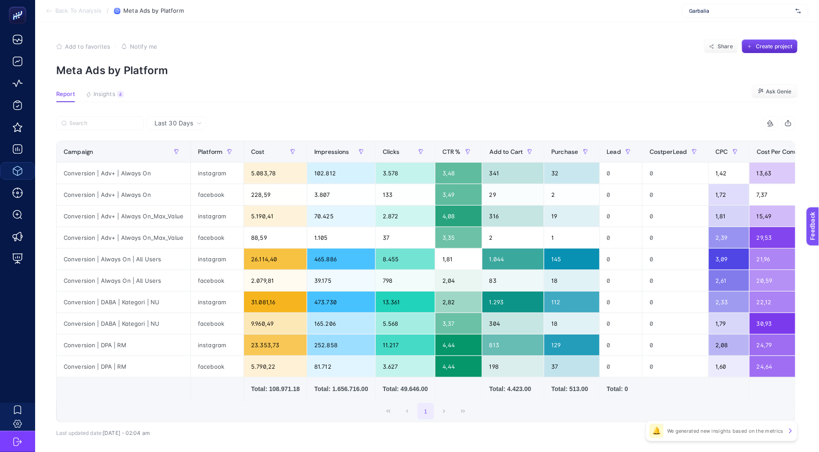
click at [87, 13] on span "Back To Analysis" at bounding box center [78, 10] width 46 height 7
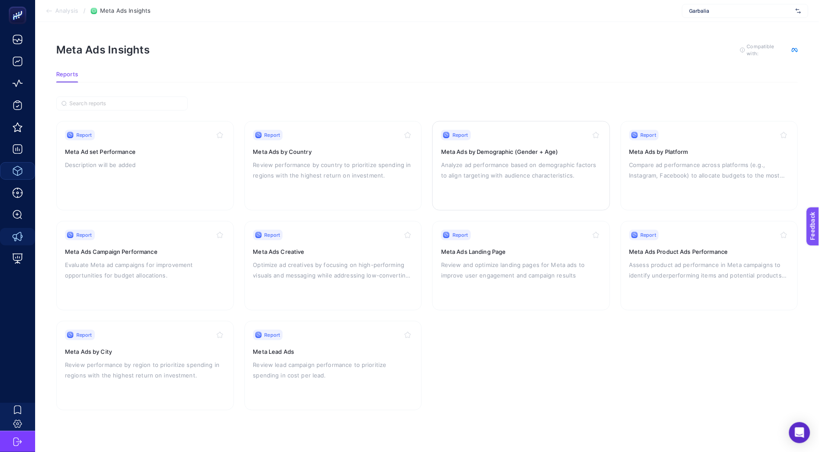
click at [531, 162] on p "Analyze ad performance based on demographic factors to align targeting with aud…" at bounding box center [521, 170] width 160 height 21
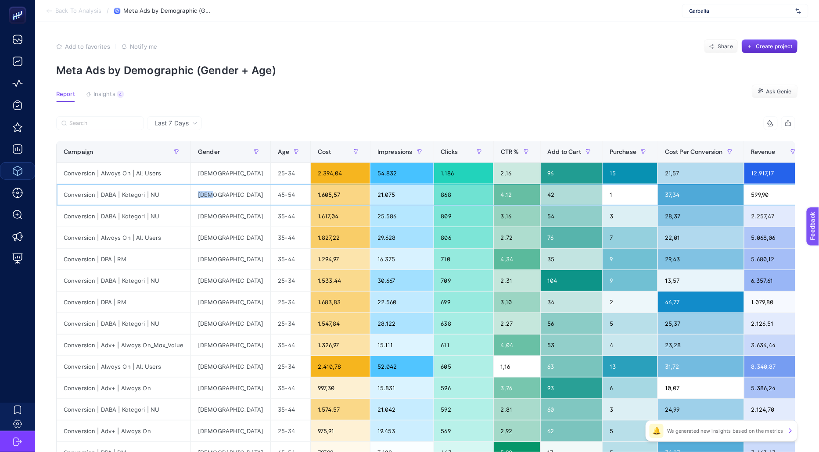
drag, startPoint x: 211, startPoint y: 194, endPoint x: 191, endPoint y: 194, distance: 19.3
click at [192, 194] on div "[DEMOGRAPHIC_DATA]" at bounding box center [230, 194] width 79 height 21
click at [193, 193] on div "[DEMOGRAPHIC_DATA]" at bounding box center [230, 194] width 79 height 21
drag, startPoint x: 193, startPoint y: 193, endPoint x: 221, endPoint y: 193, distance: 28.1
click at [221, 193] on div "[DEMOGRAPHIC_DATA]" at bounding box center [230, 194] width 79 height 21
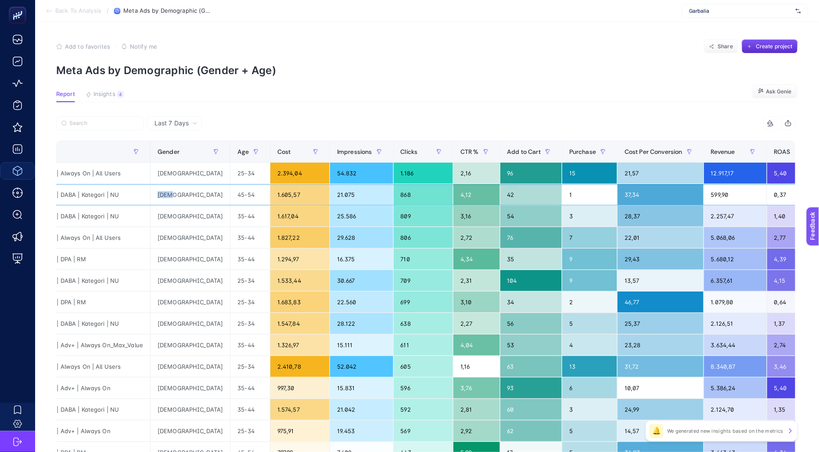
scroll to position [0, 106]
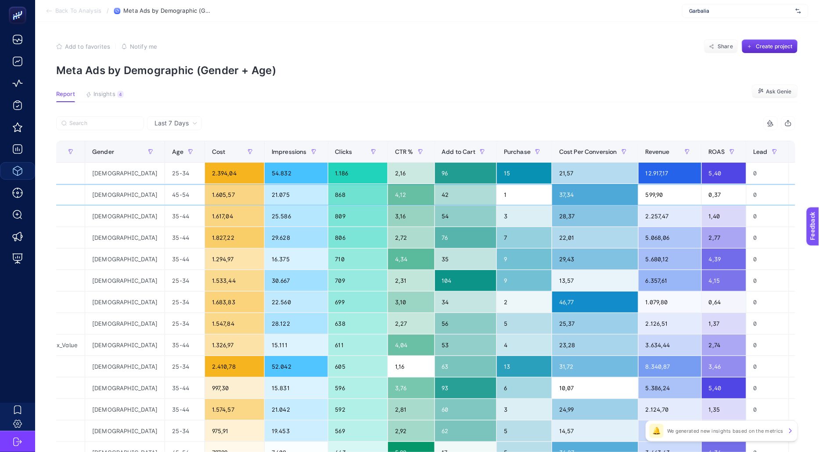
click at [746, 193] on div "0" at bounding box center [767, 194] width 43 height 21
click at [709, 152] on span "ROAS" at bounding box center [717, 151] width 16 height 7
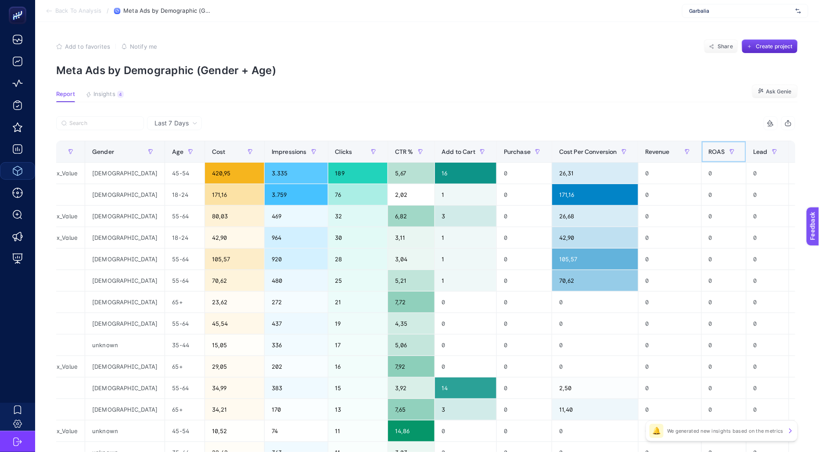
click at [709, 152] on span "ROAS" at bounding box center [717, 151] width 16 height 7
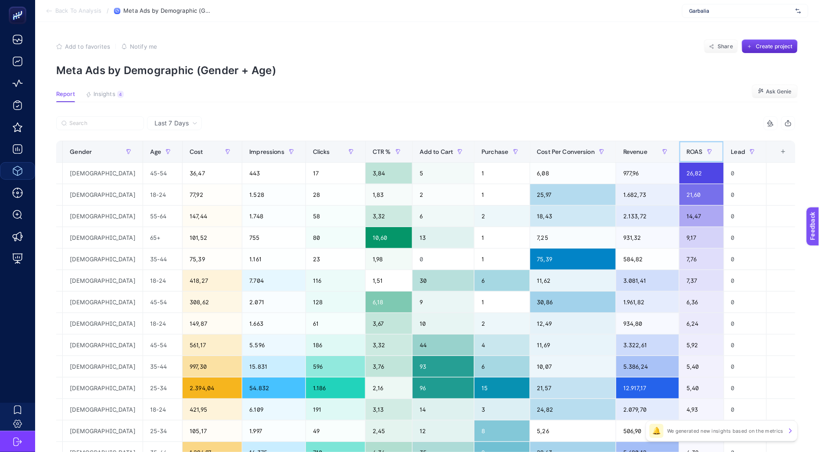
scroll to position [0, 84]
